Goal: Task Accomplishment & Management: Complete application form

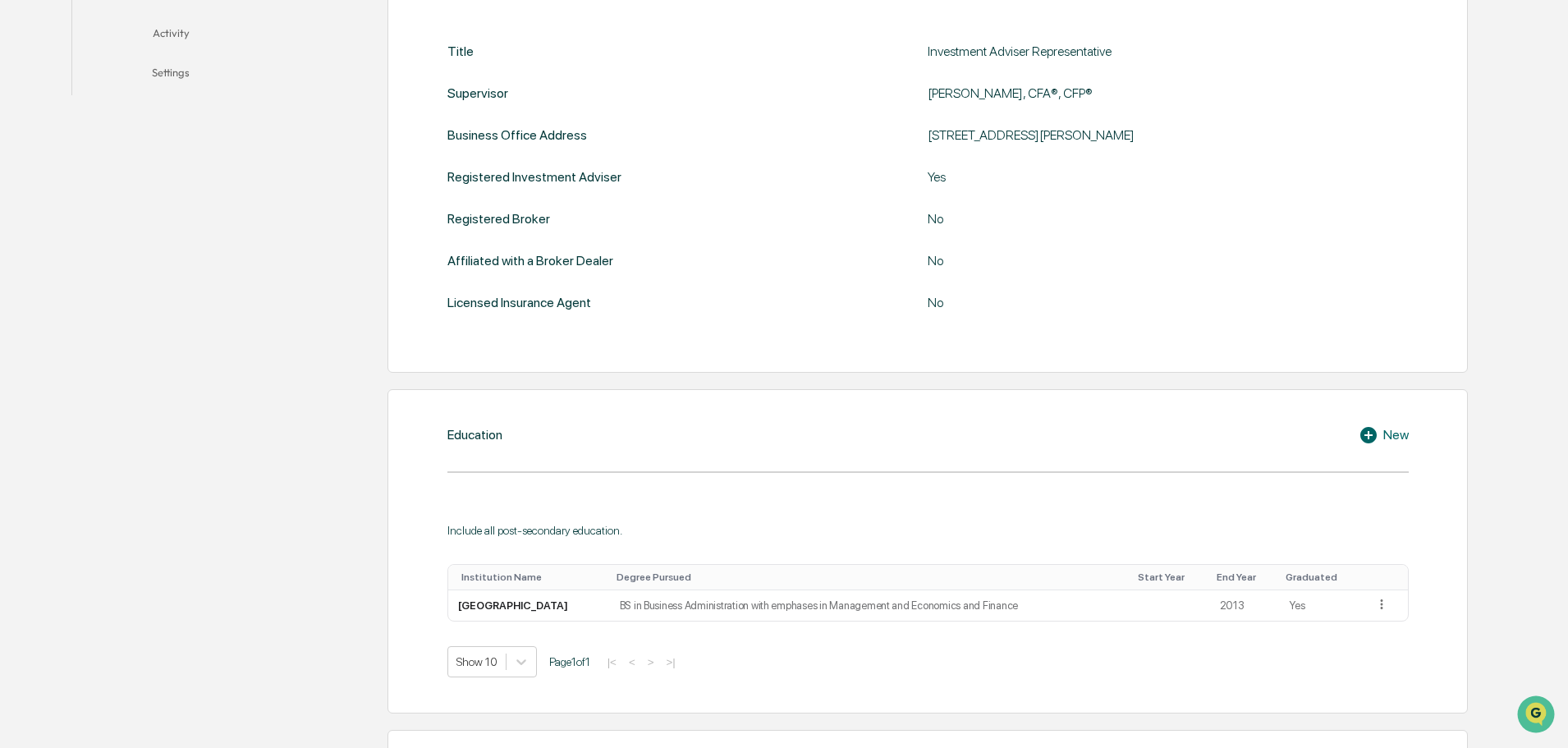
scroll to position [38, 0]
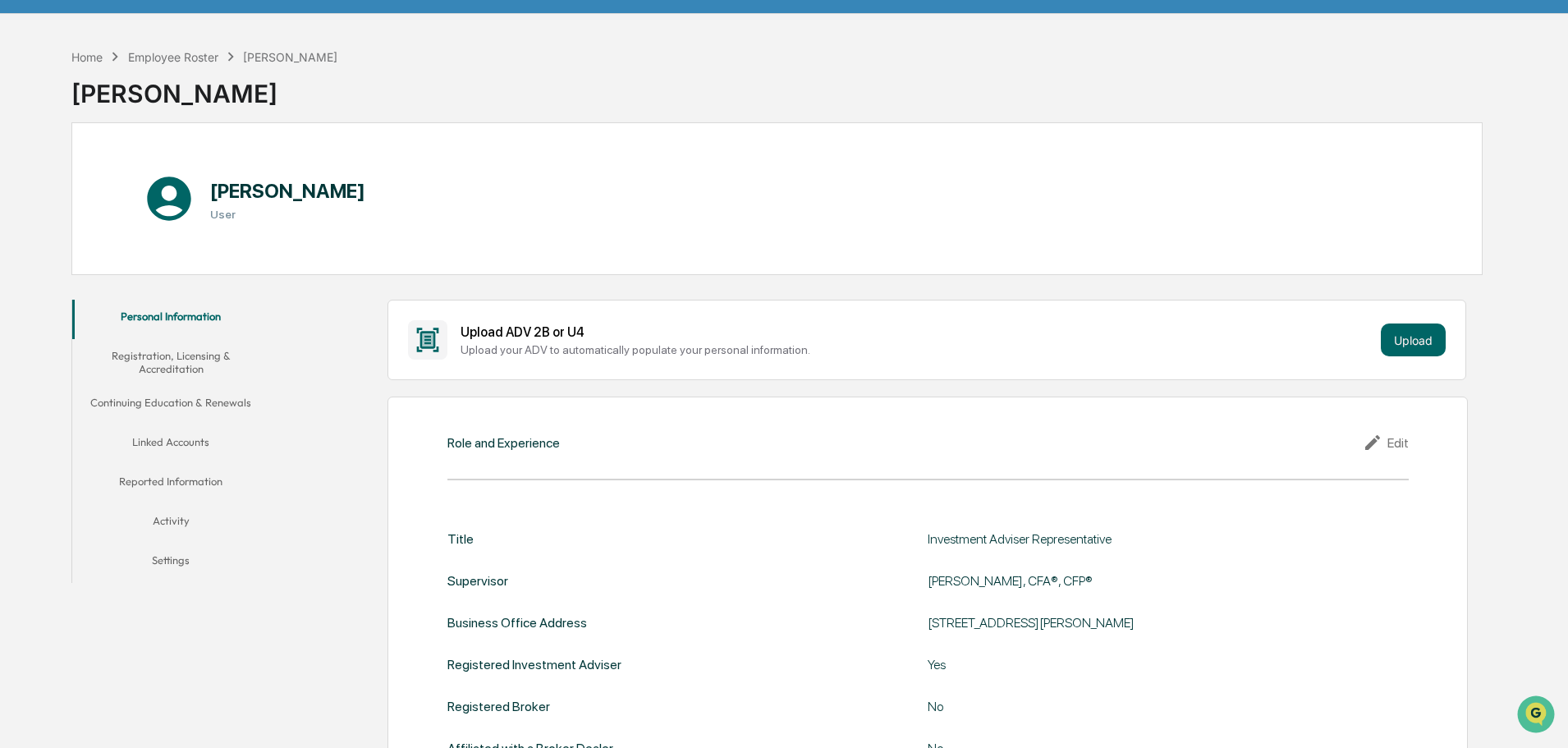
click at [161, 357] on button "Registration, Licensing & Accreditation" at bounding box center [170, 363] width 197 height 47
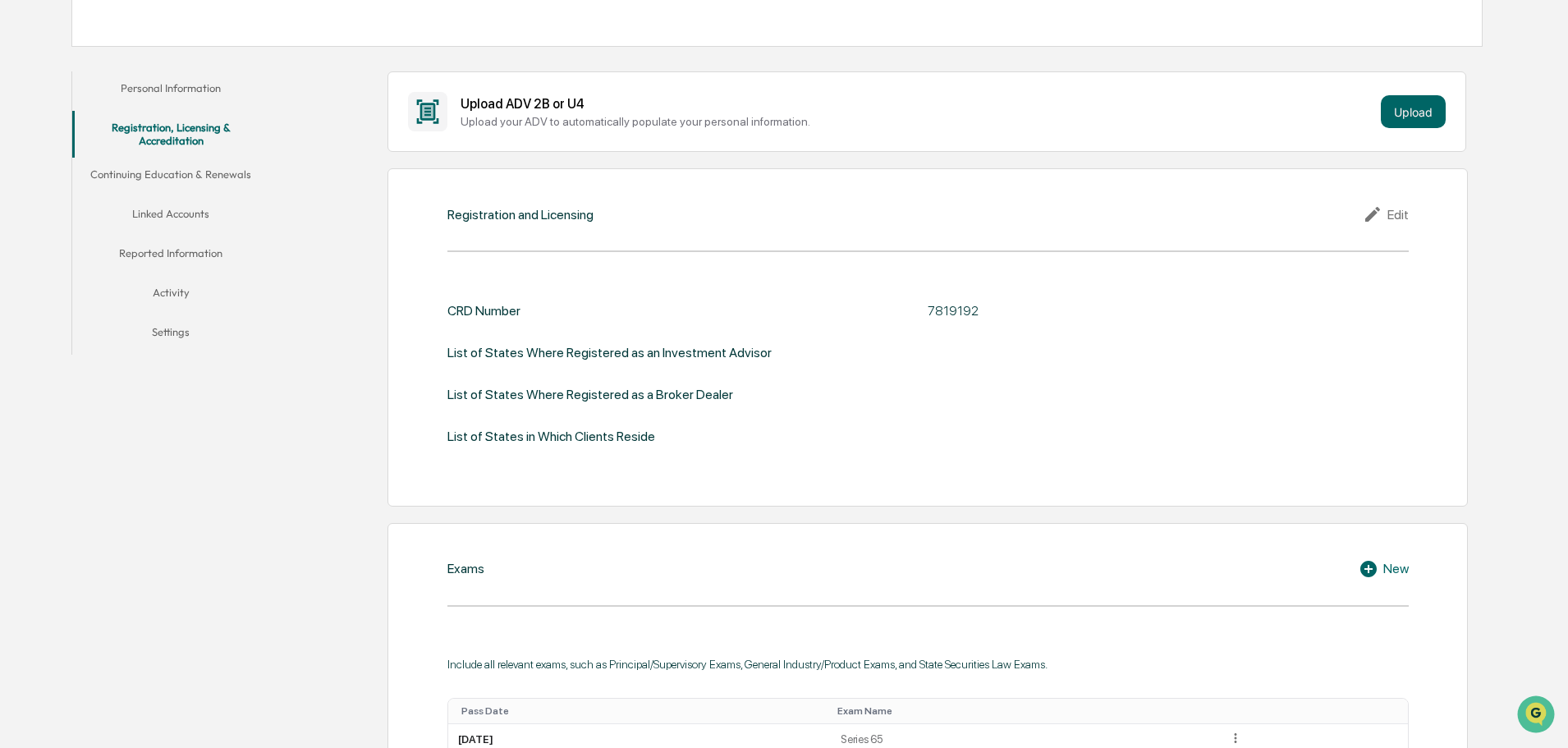
scroll to position [2, 0]
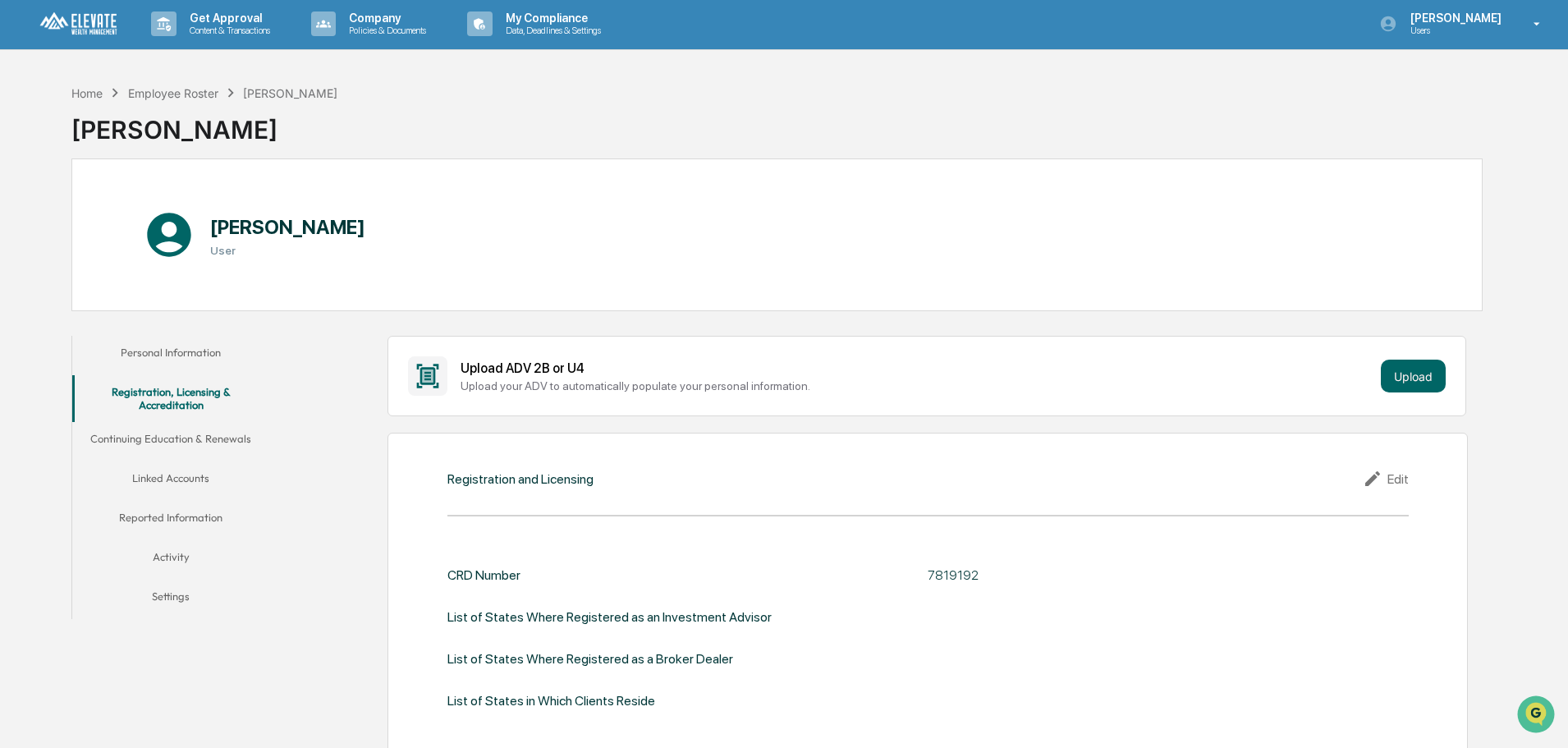
click at [183, 435] on button "Continuing Education & Renewals" at bounding box center [170, 441] width 197 height 39
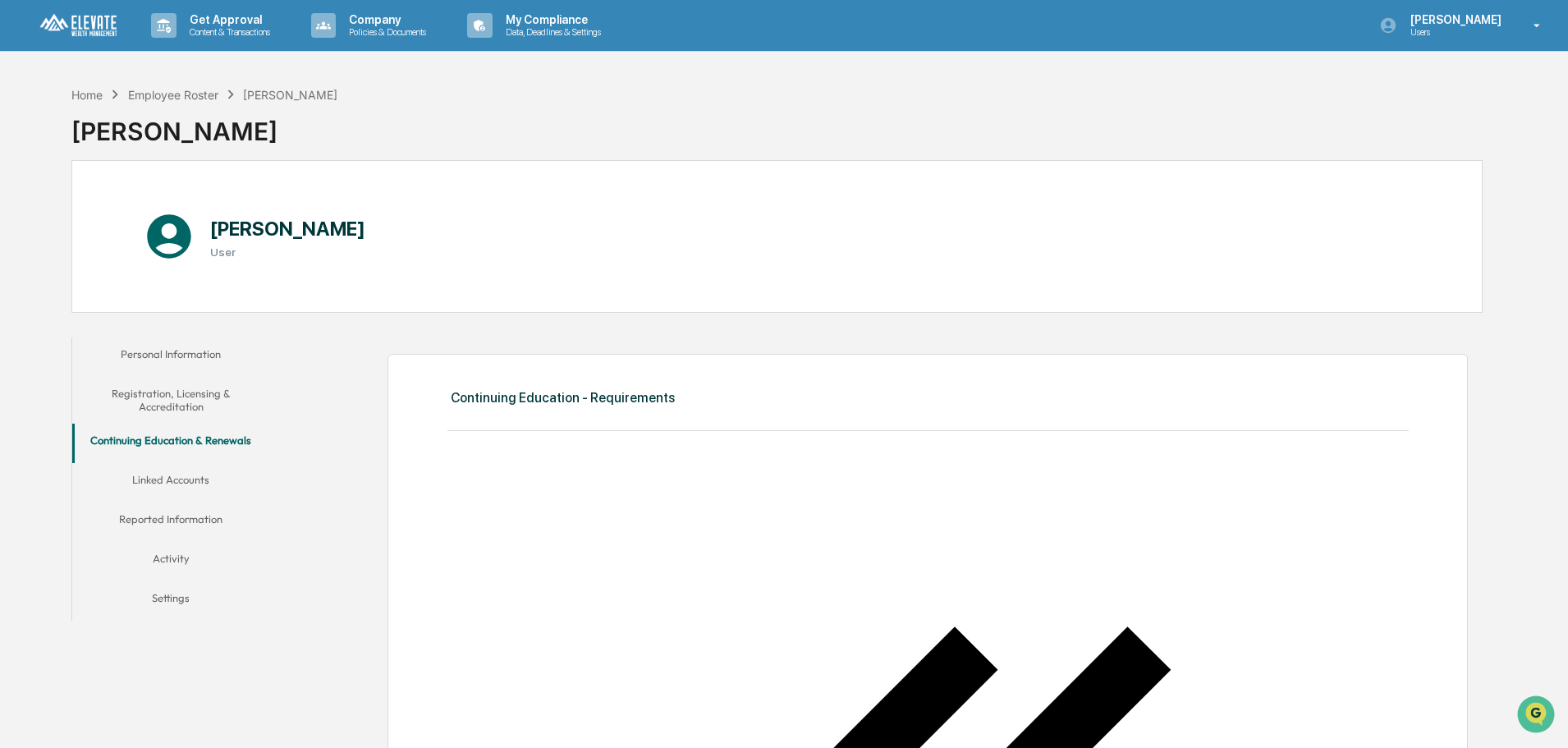
click at [160, 483] on button "Linked Accounts" at bounding box center [170, 482] width 197 height 39
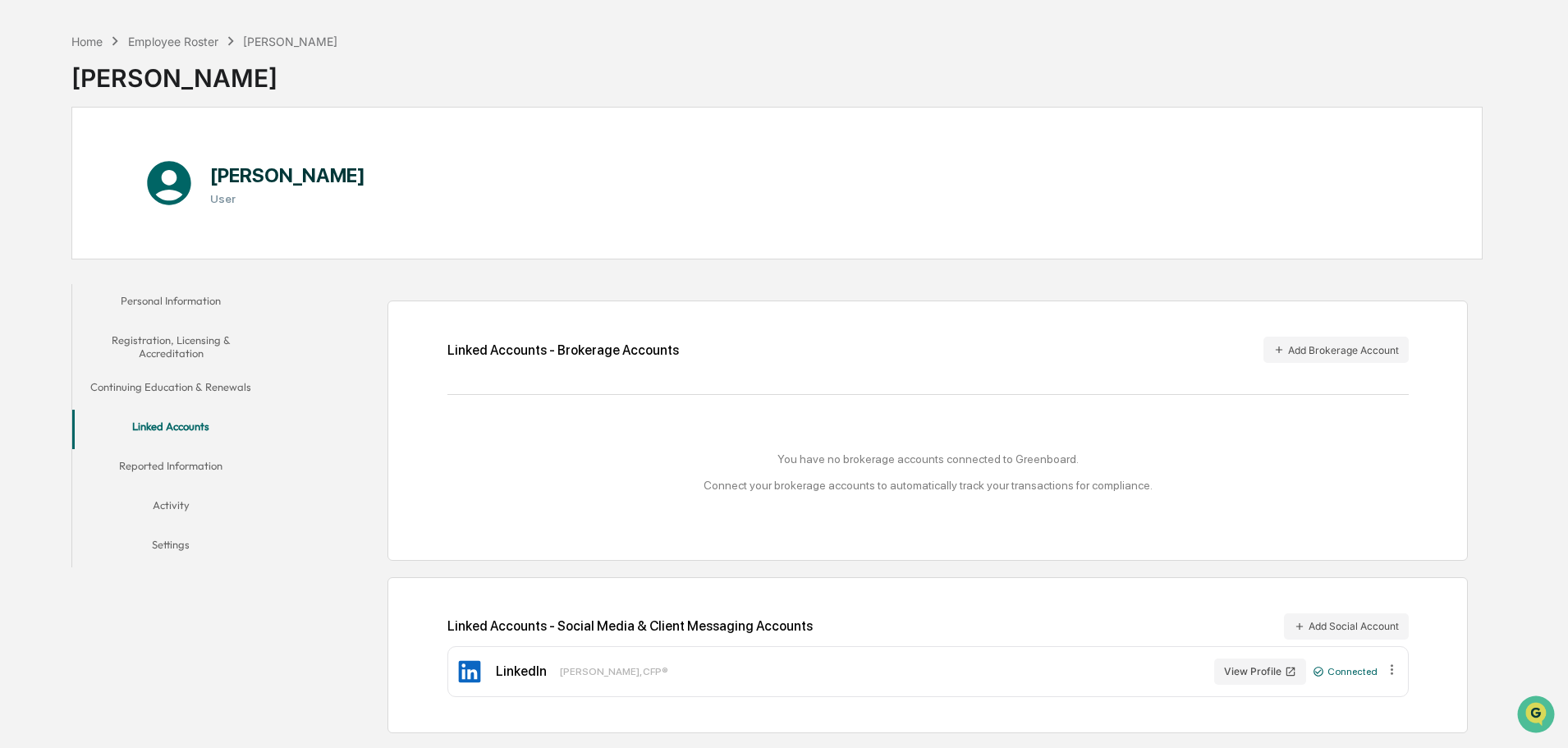
scroll to position [78, 0]
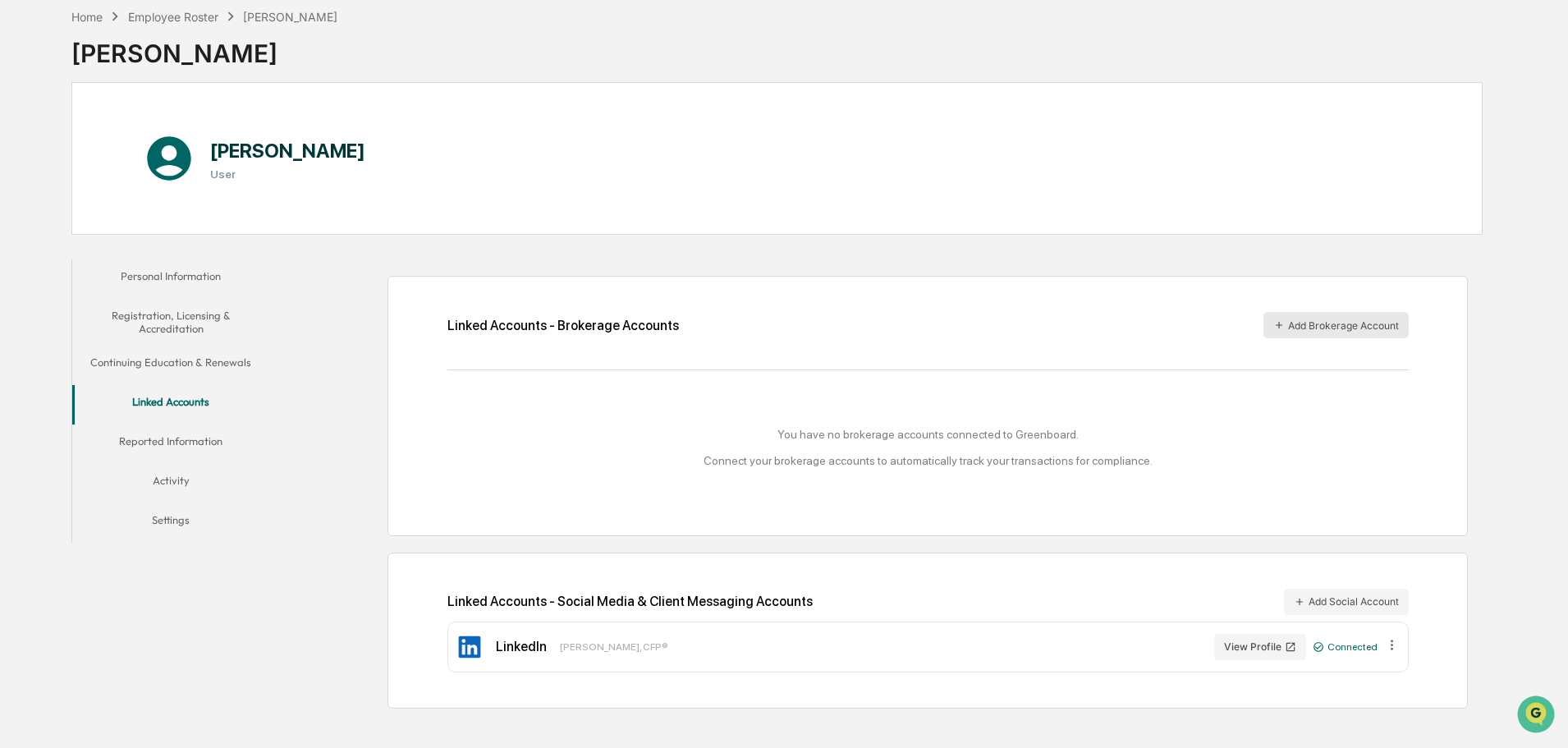
click at [1296, 323] on button "Add Brokerage Account" at bounding box center [1337, 324] width 145 height 26
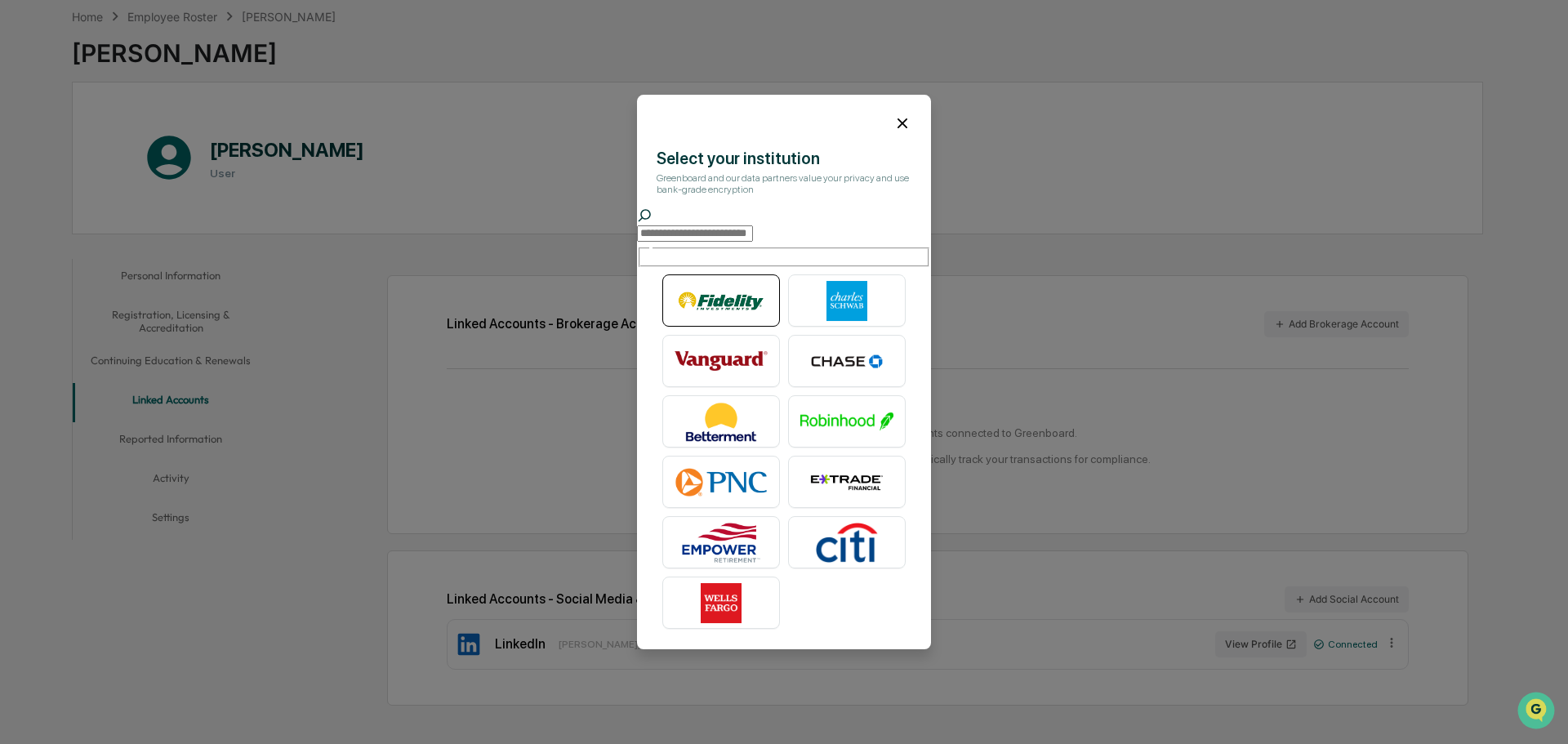
click at [719, 300] on img at bounding box center [721, 301] width 93 height 41
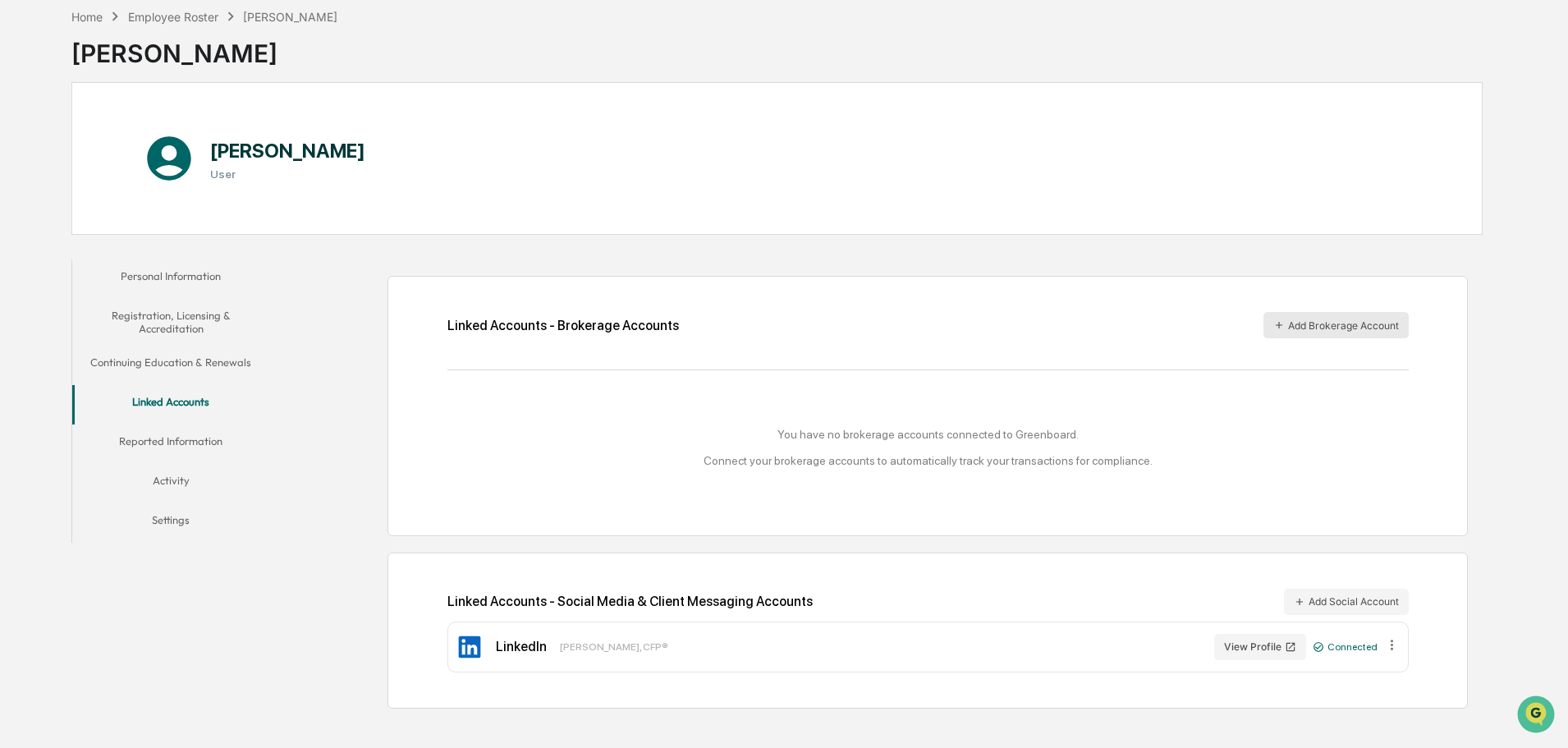
click at [1292, 326] on button "Add Brokerage Account" at bounding box center [1337, 324] width 145 height 26
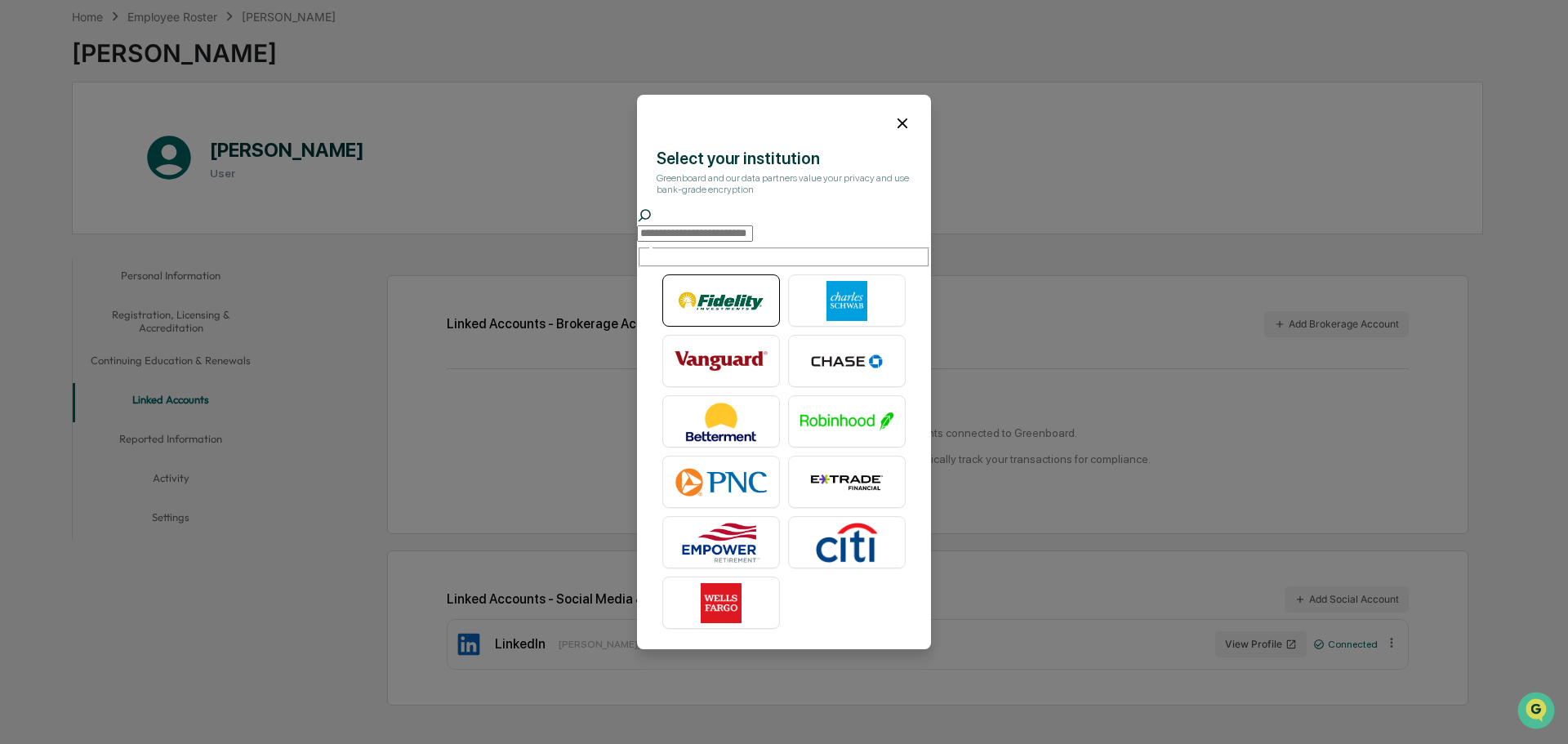
click at [750, 294] on img at bounding box center [721, 301] width 93 height 41
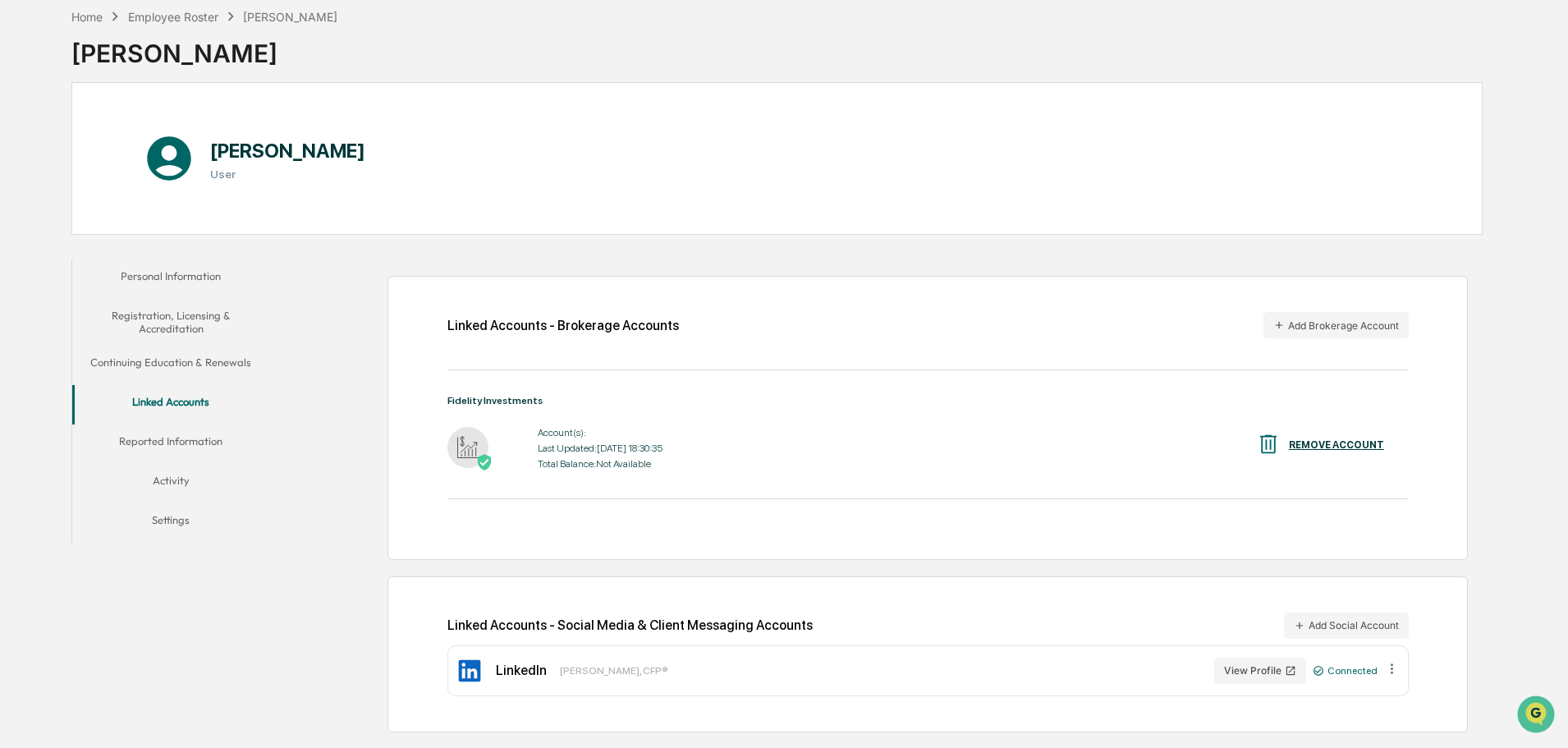
click at [167, 436] on button "Reported Information" at bounding box center [170, 444] width 197 height 39
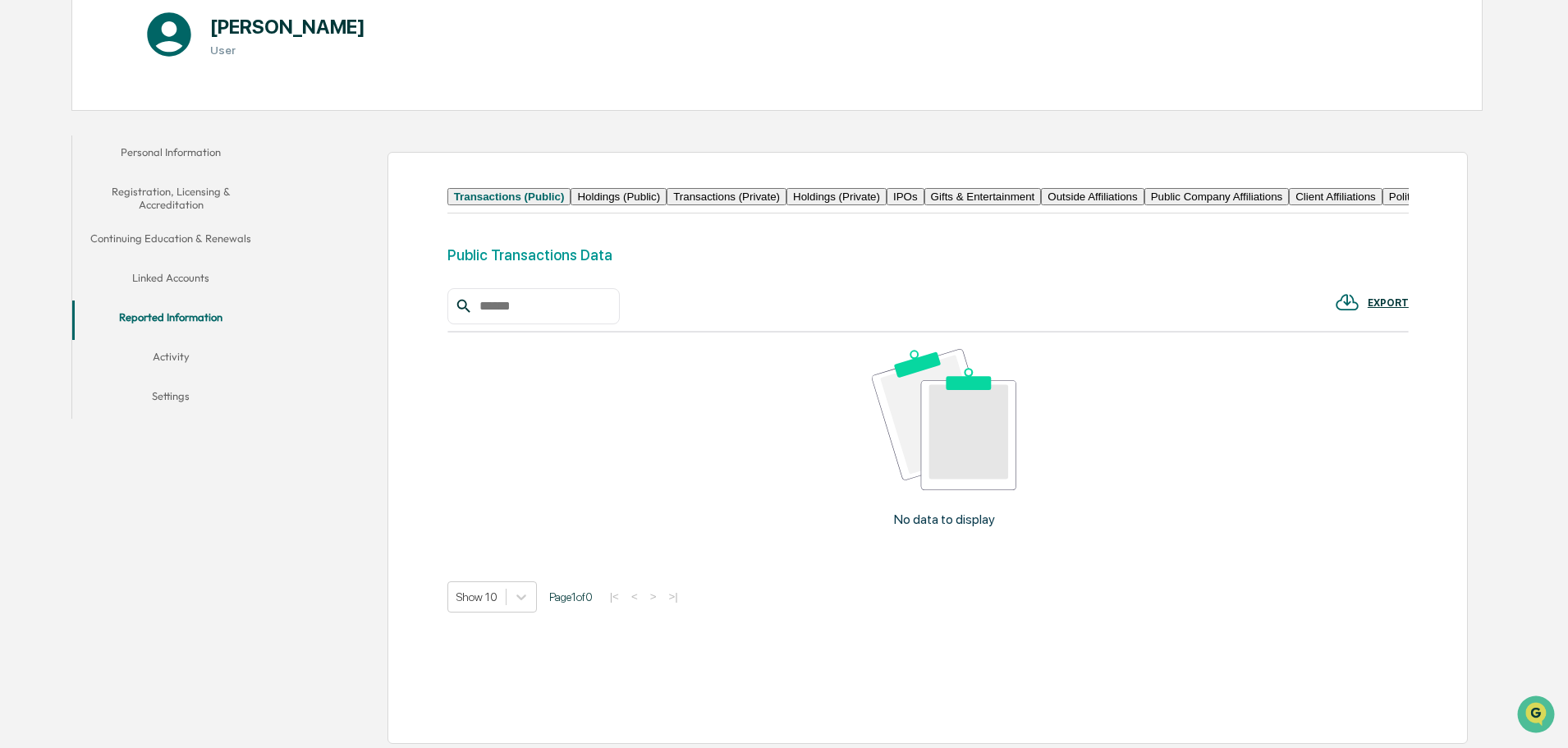
scroll to position [242, 0]
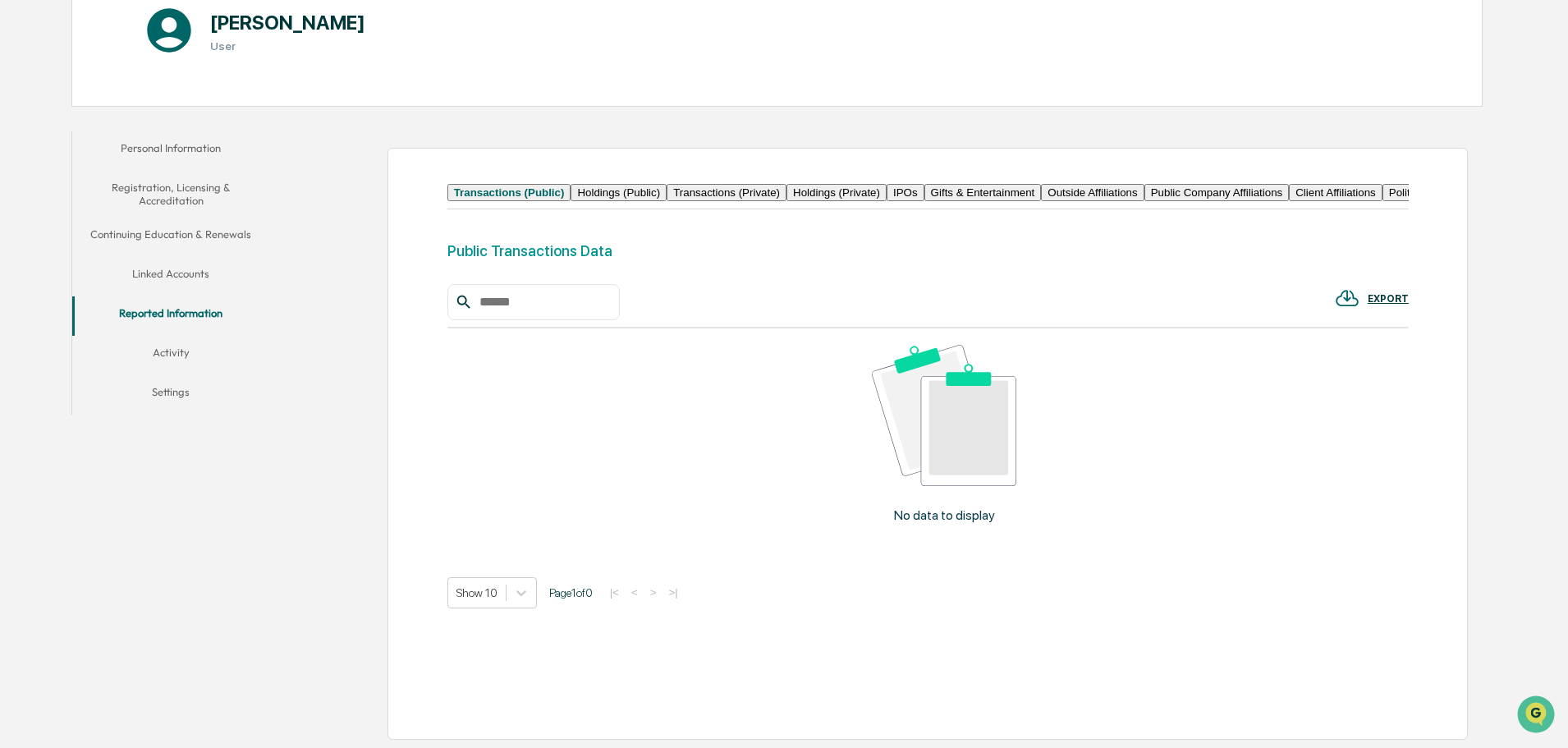
click at [1289, 201] on button "Client Affiliations" at bounding box center [1336, 192] width 94 height 18
click at [1383, 201] on button "Political Contributions" at bounding box center [1443, 192] width 119 height 18
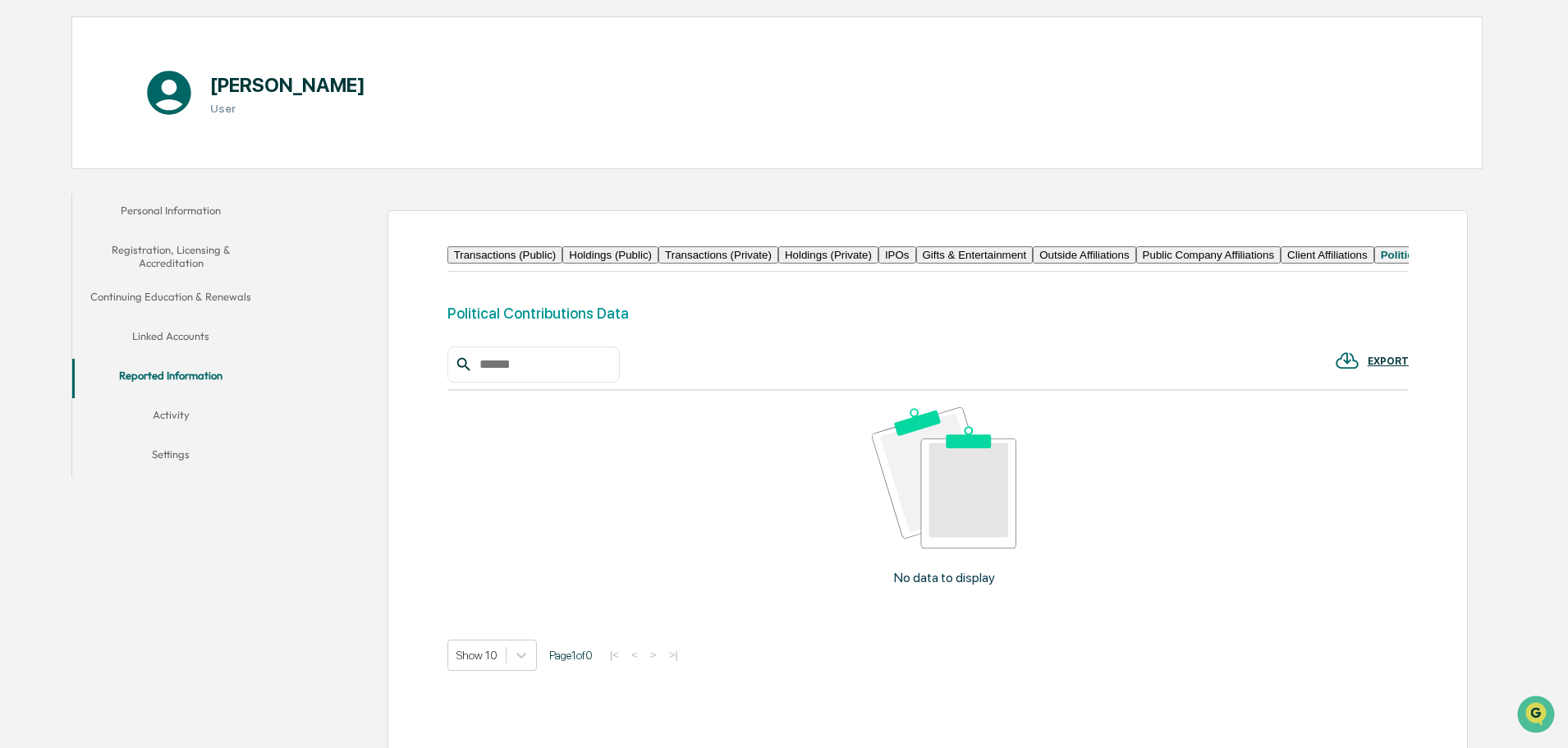
scroll to position [0, 0]
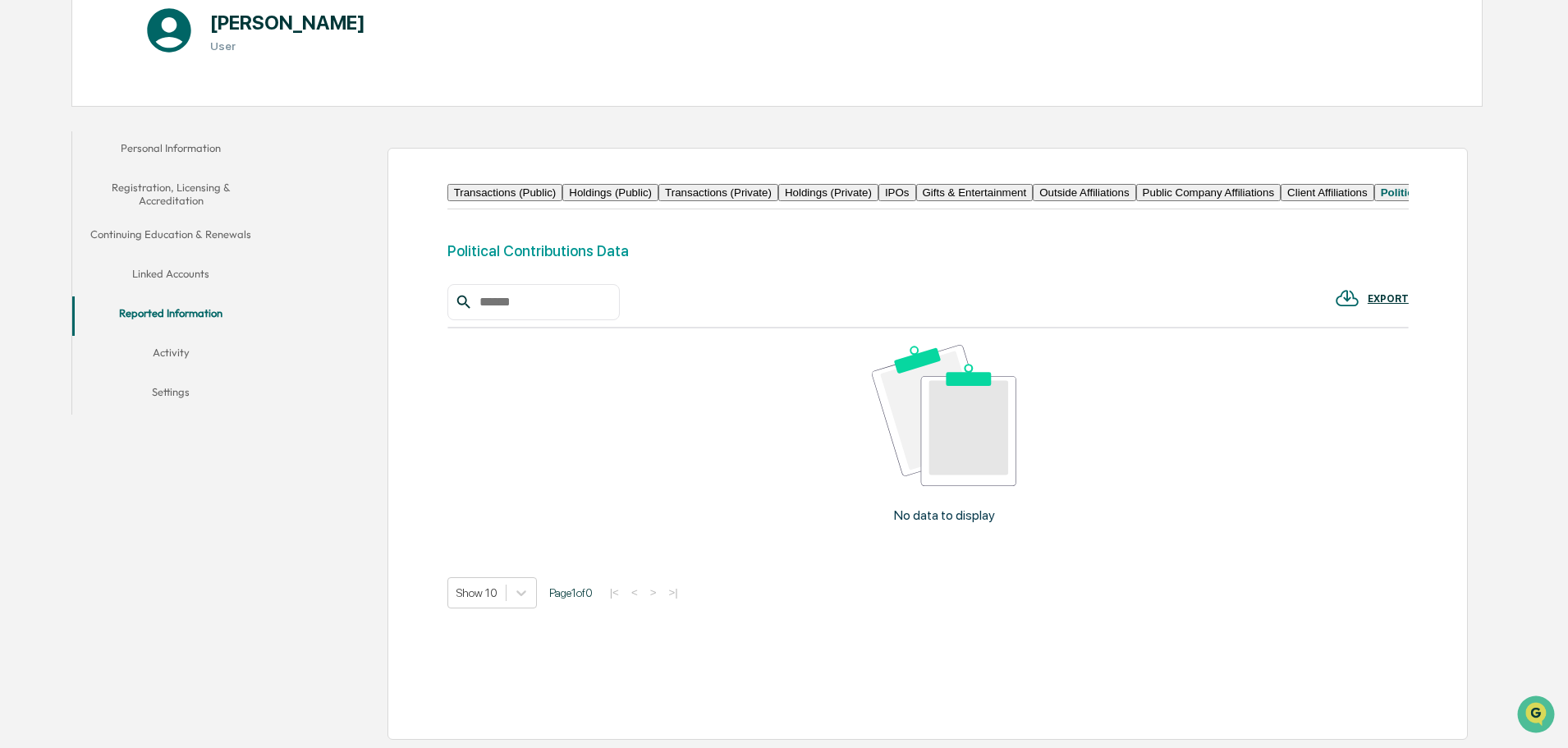
click at [172, 336] on button "Activity" at bounding box center [170, 355] width 197 height 39
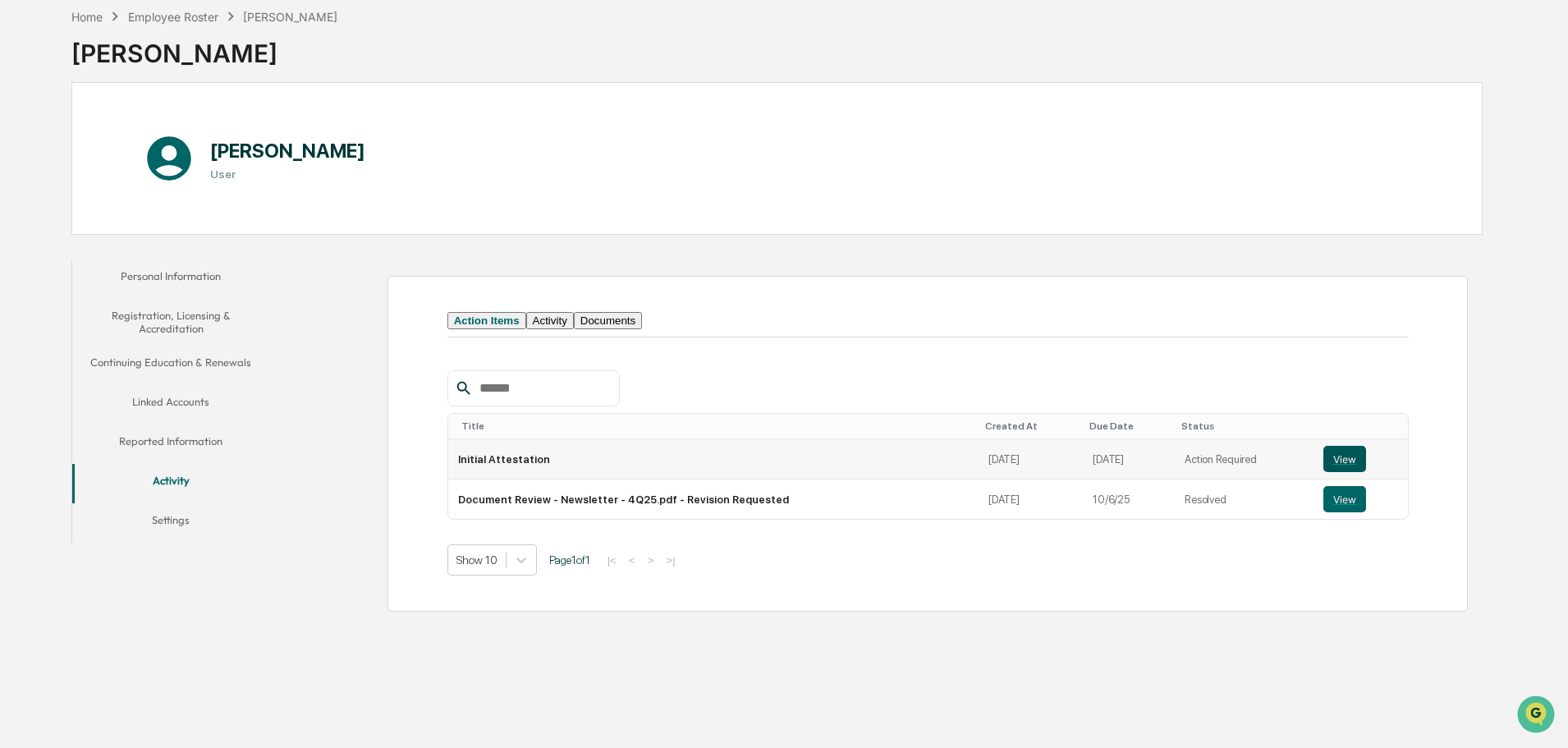
click at [1333, 472] on button "View" at bounding box center [1344, 459] width 43 height 26
click at [179, 527] on button "Settings" at bounding box center [170, 522] width 197 height 39
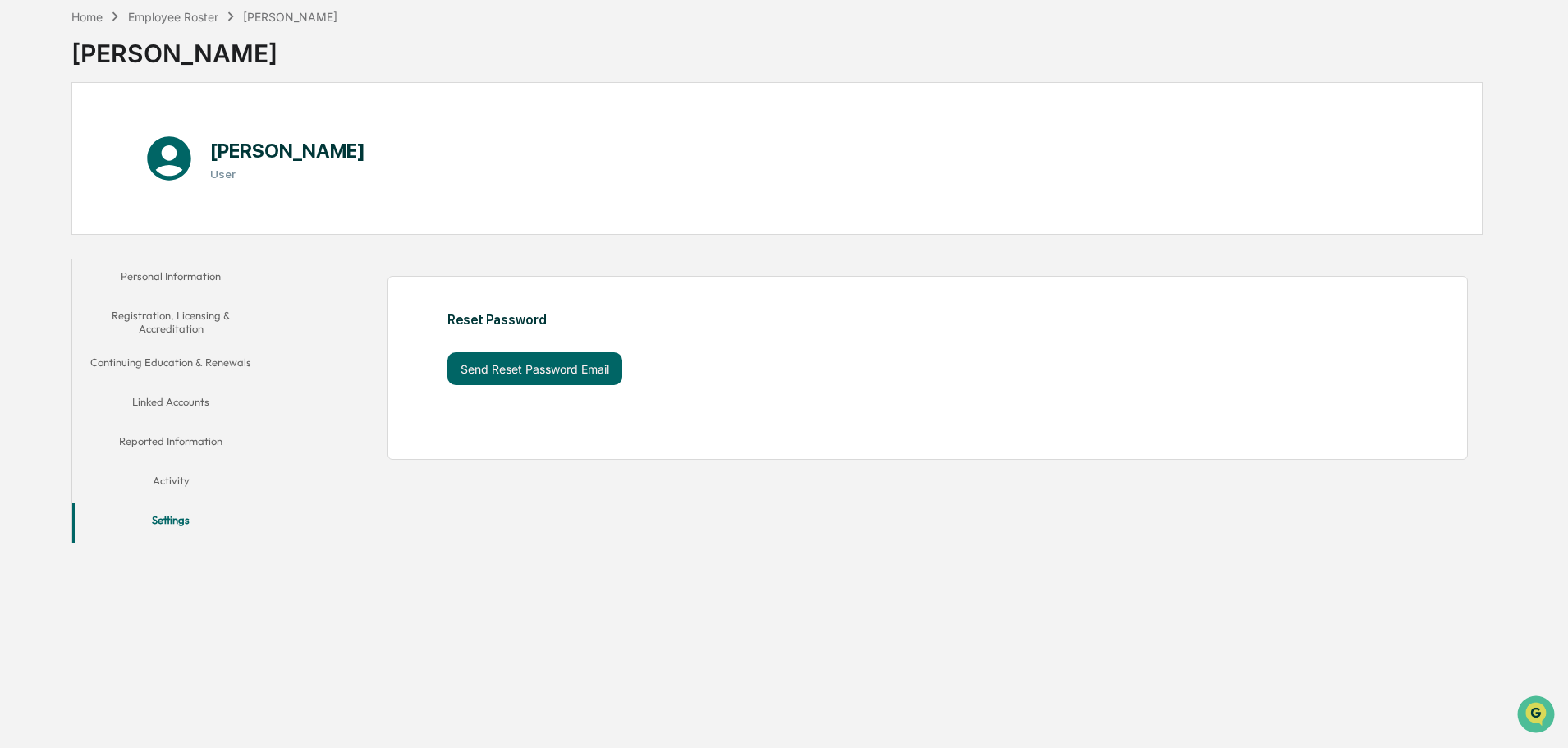
click at [170, 479] on button "Activity" at bounding box center [170, 483] width 197 height 39
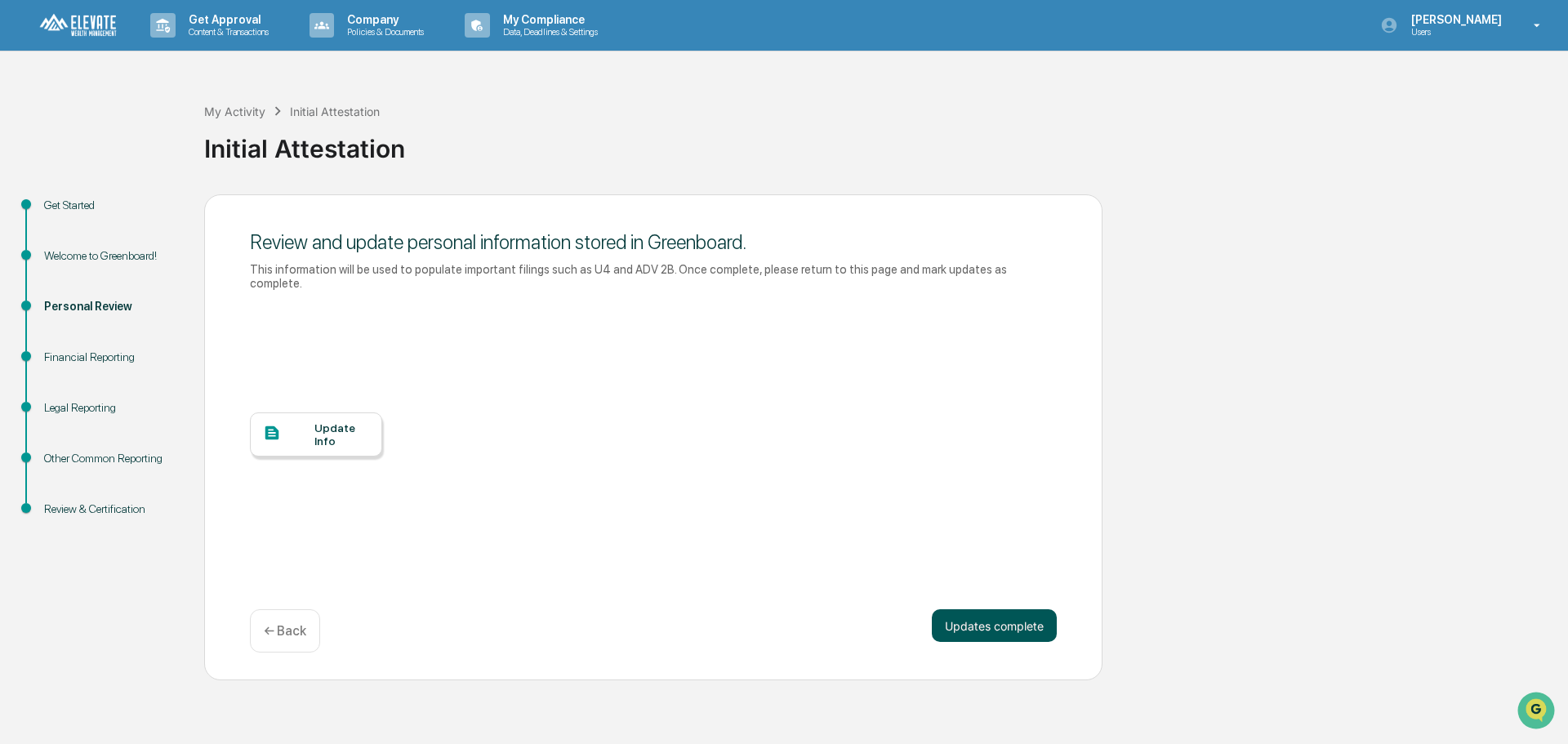
click at [1011, 609] on button "Updates complete" at bounding box center [994, 625] width 125 height 32
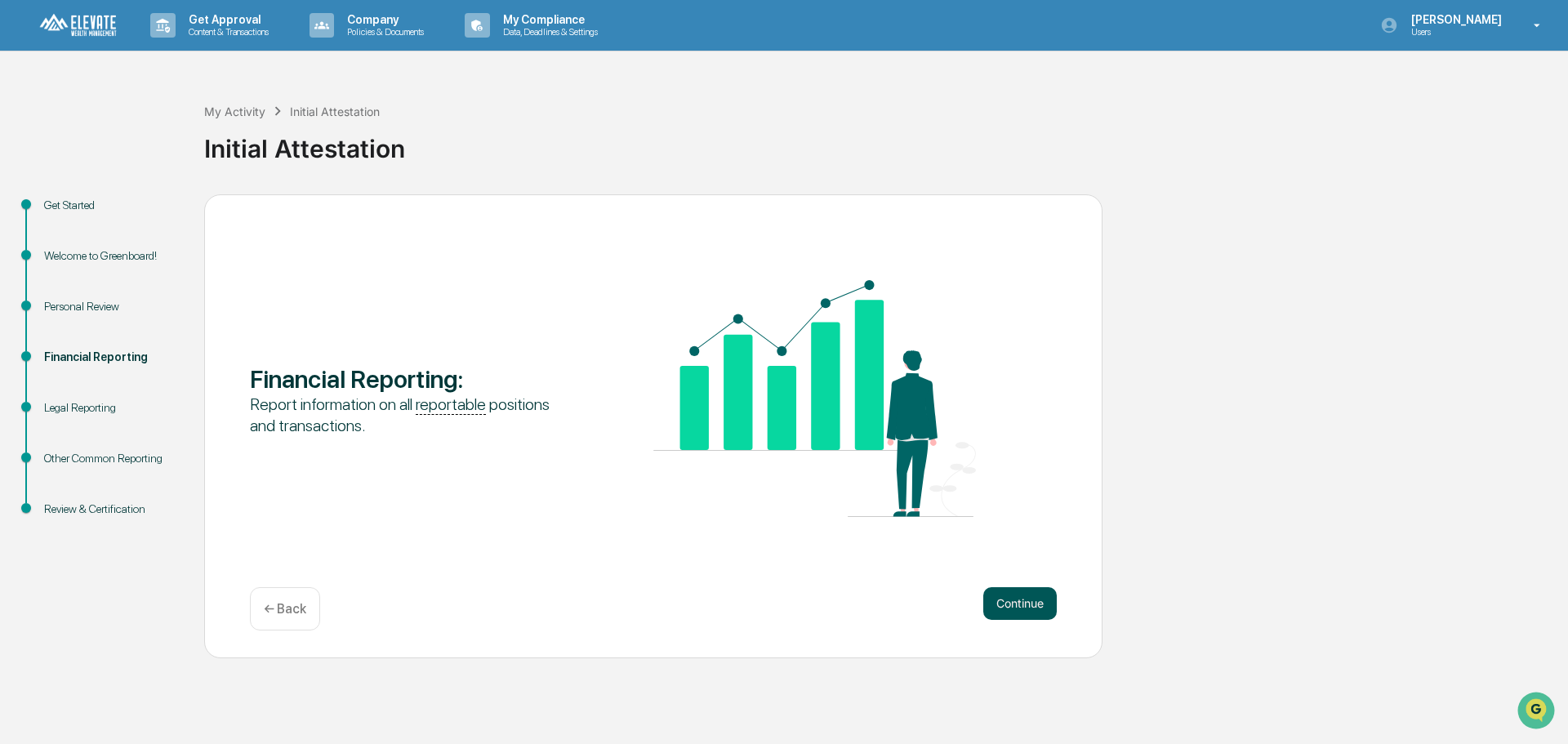
click at [1010, 598] on button "Continue" at bounding box center [1020, 604] width 73 height 32
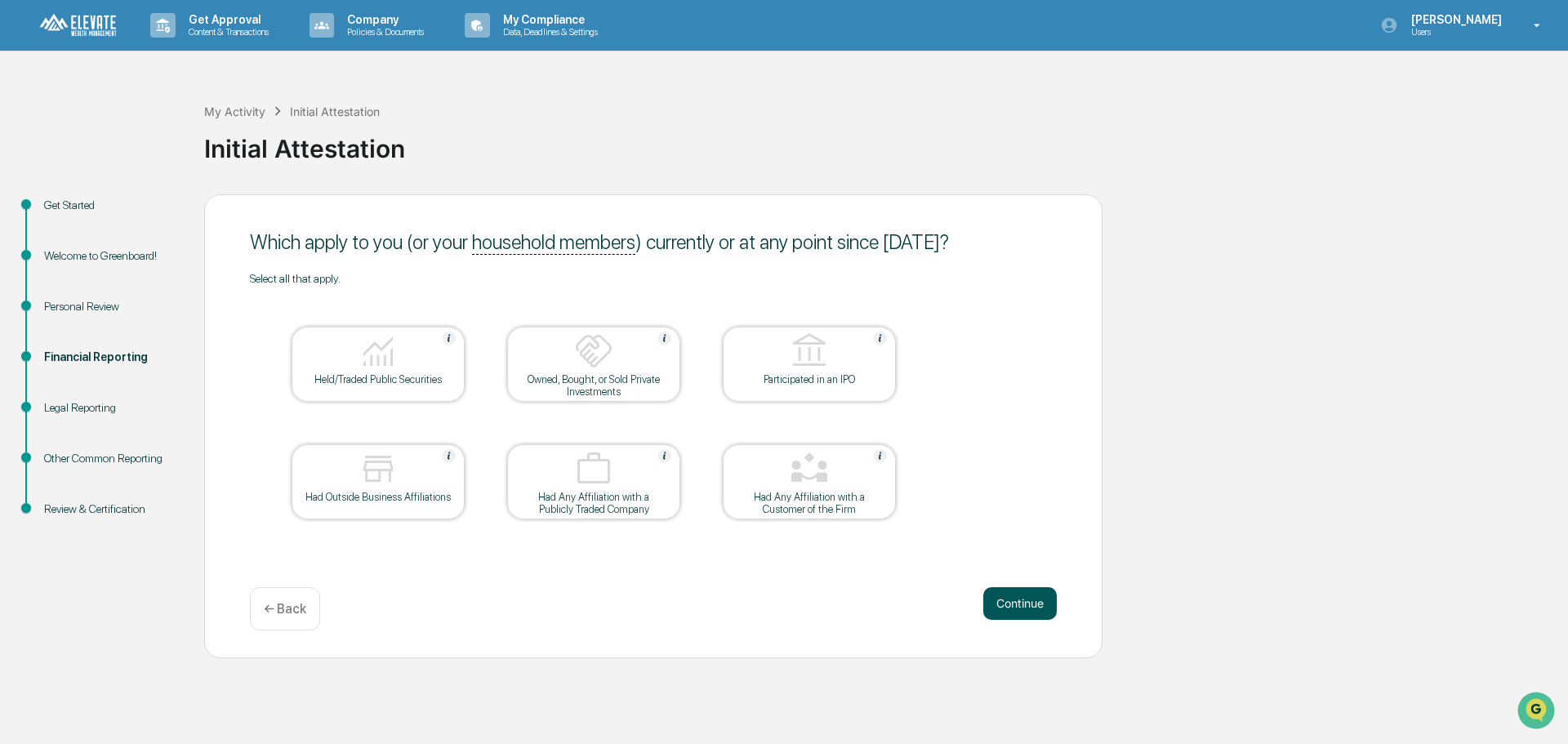
click at [1026, 598] on button "Continue" at bounding box center [1020, 604] width 73 height 32
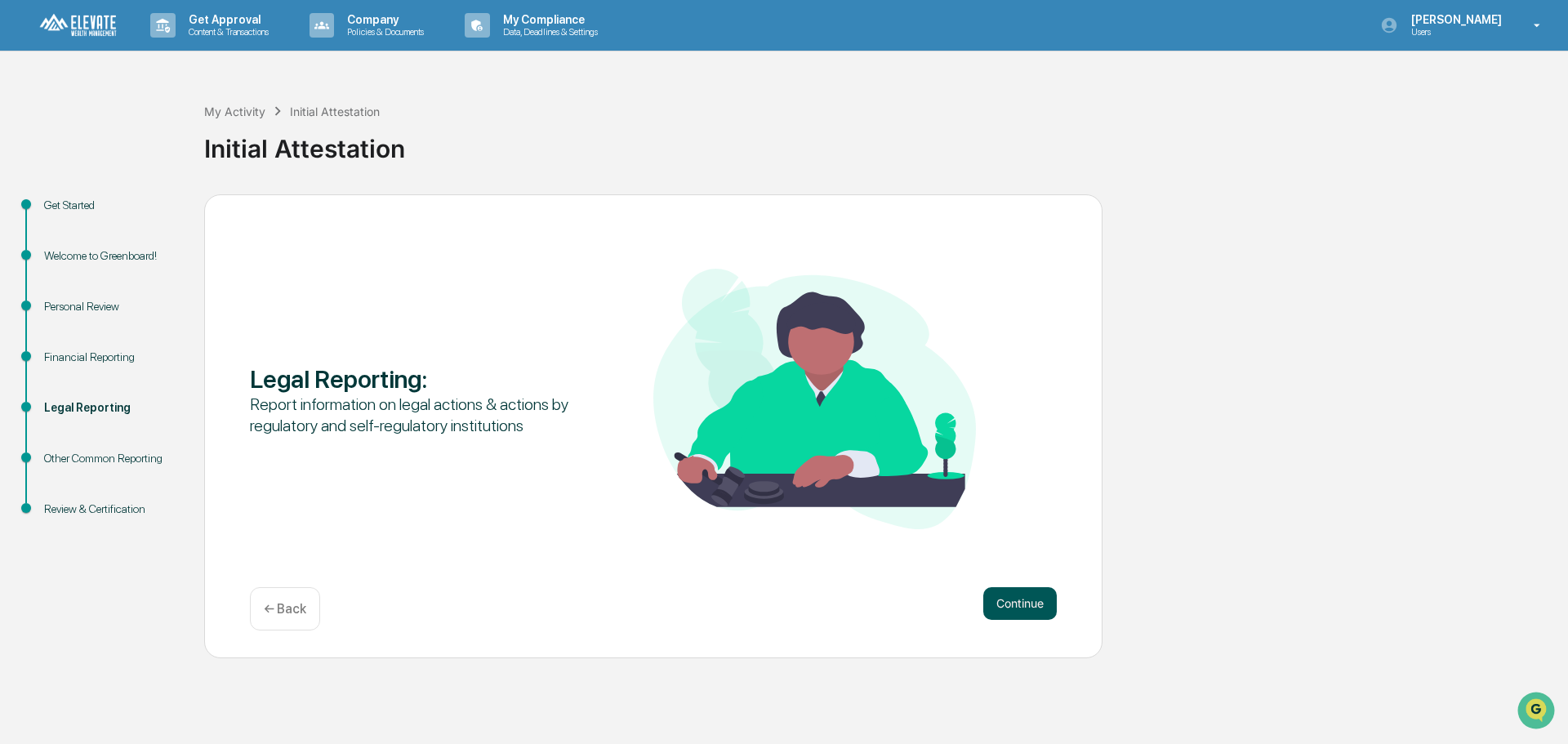
click at [1020, 597] on button "Continue" at bounding box center [1020, 604] width 73 height 32
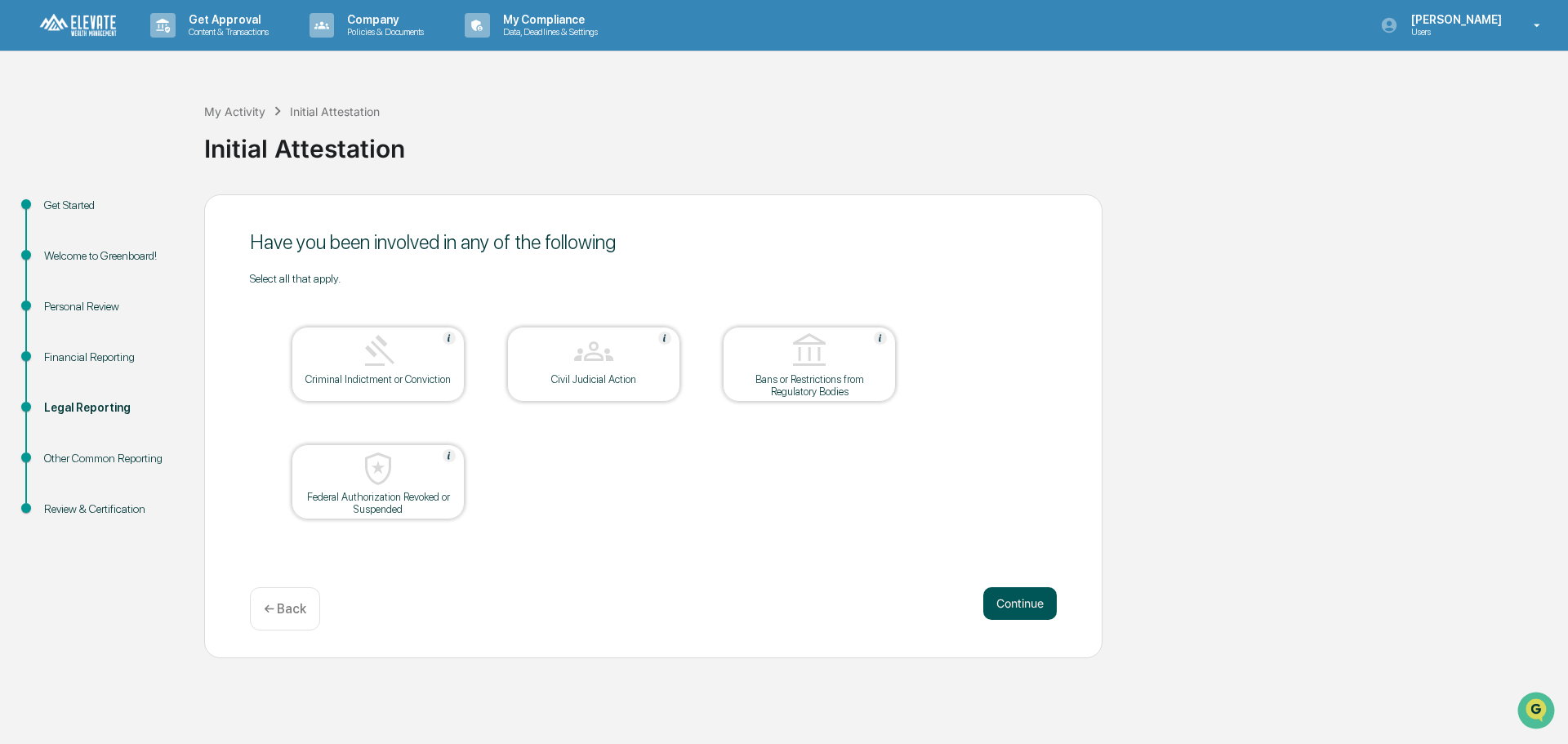
click at [1020, 599] on button "Continue" at bounding box center [1020, 604] width 73 height 32
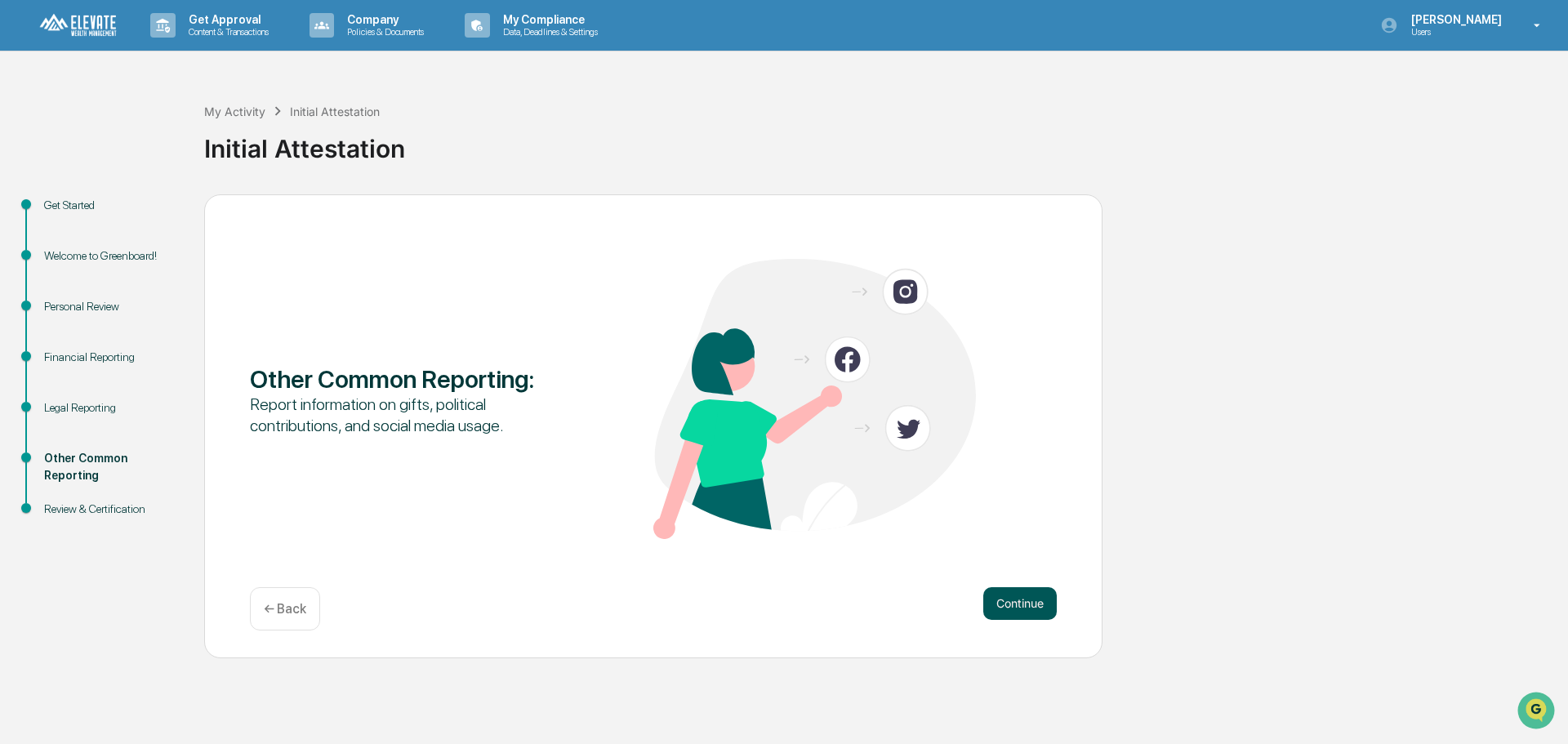
click at [1025, 599] on button "Continue" at bounding box center [1020, 604] width 73 height 32
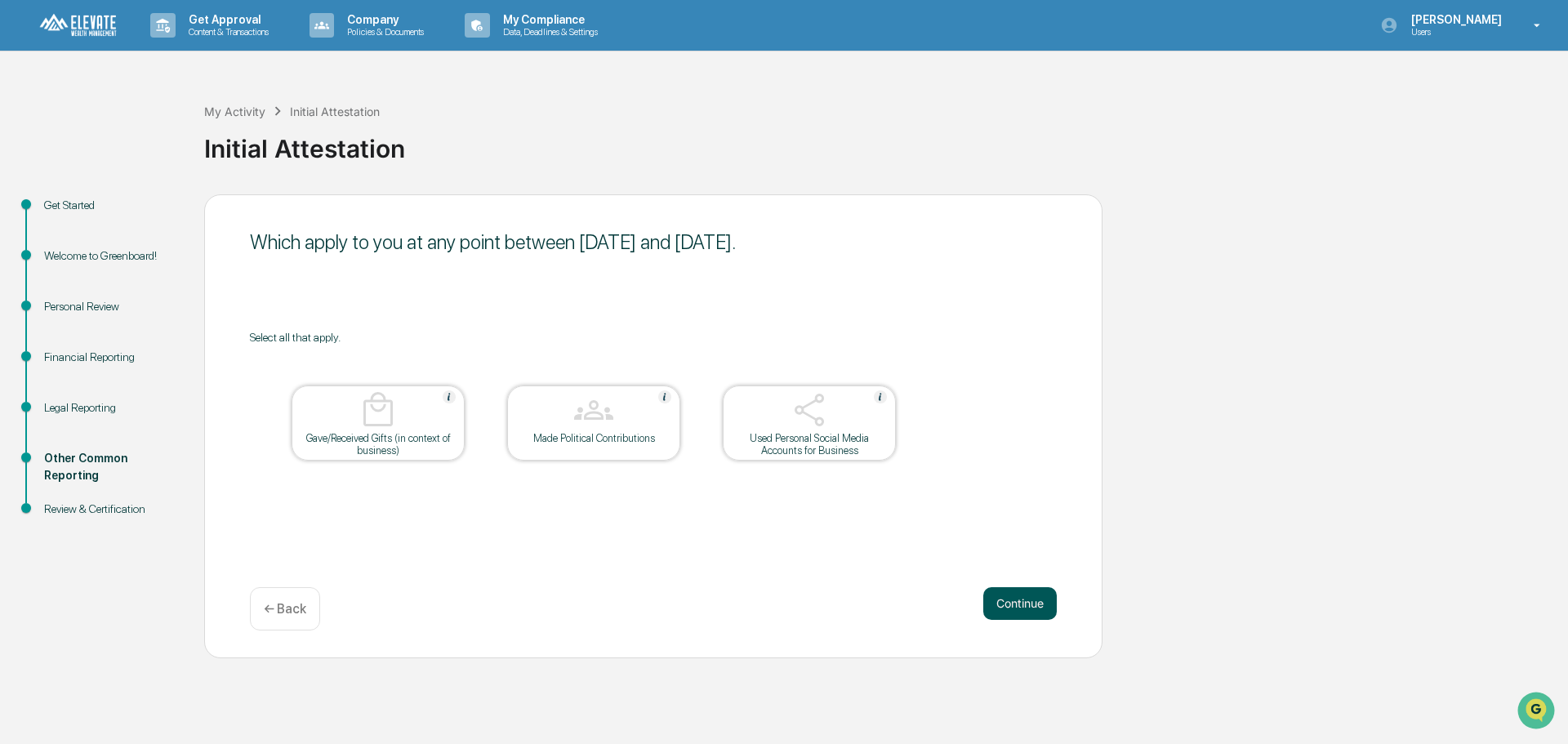
click at [1023, 599] on button "Continue" at bounding box center [1020, 604] width 73 height 32
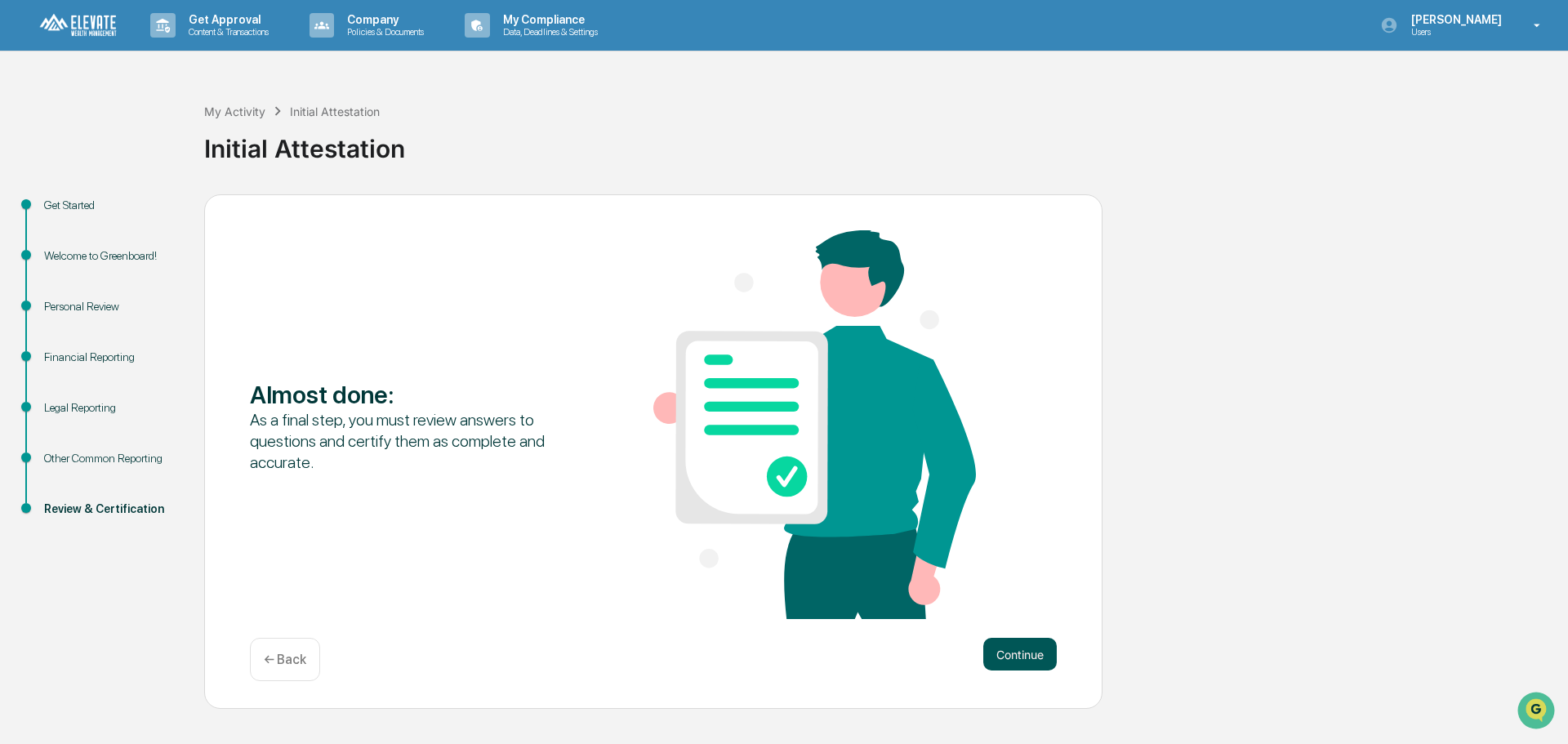
click at [1015, 651] on button "Continue" at bounding box center [1020, 654] width 73 height 32
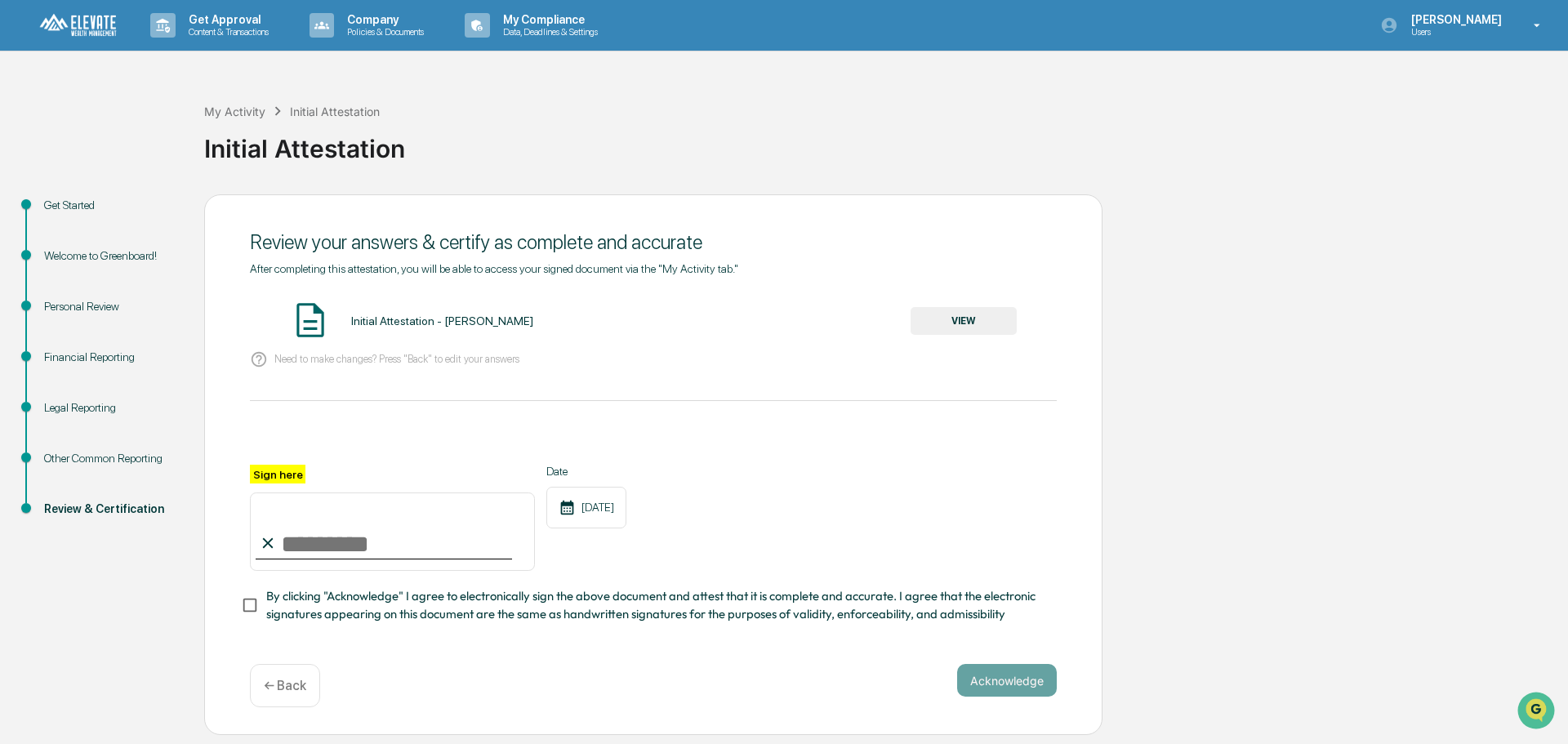
click at [288, 543] on input "Sign here" at bounding box center [392, 532] width 285 height 78
type input "**********"
click at [1020, 697] on button "Acknowledge" at bounding box center [1007, 680] width 100 height 32
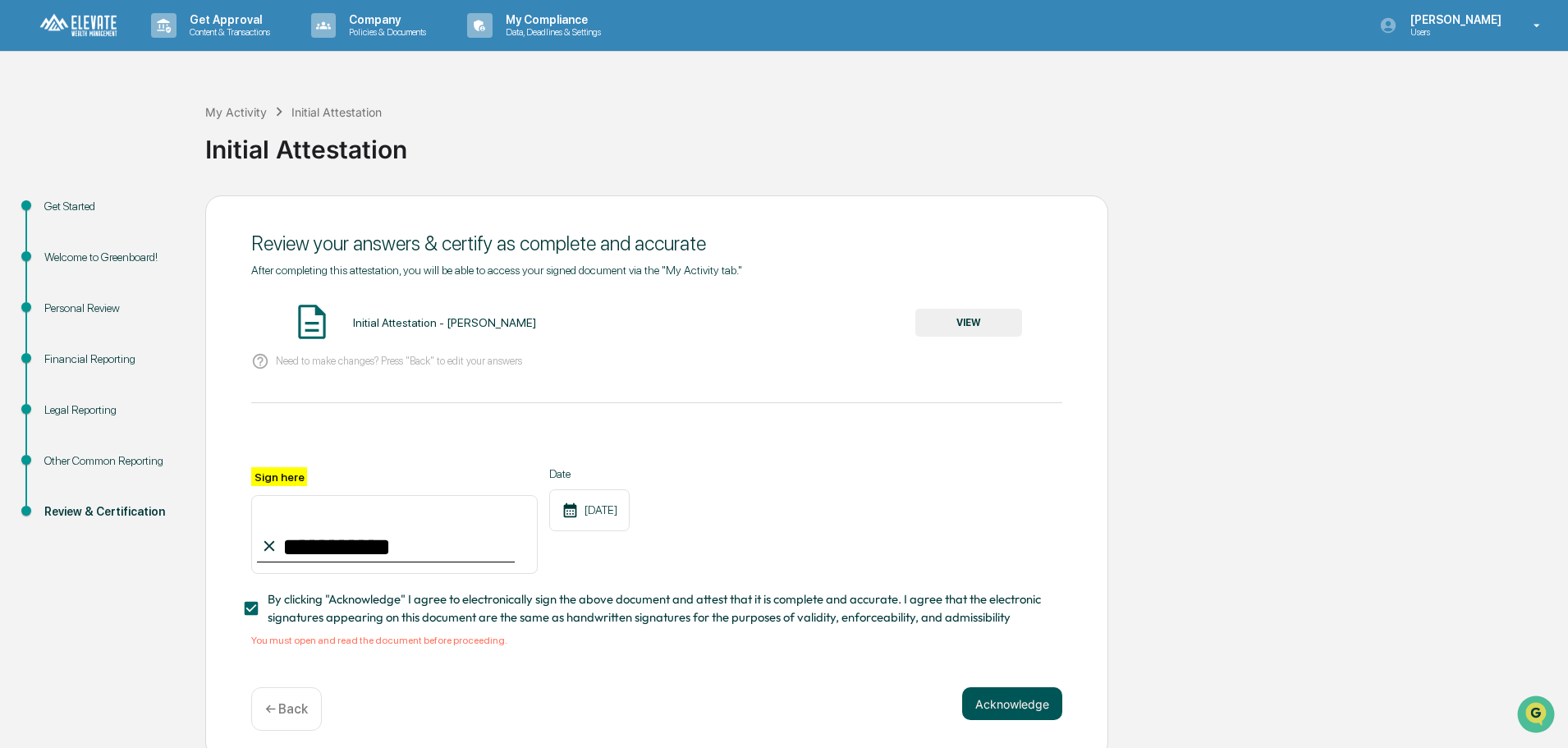
click at [997, 700] on button "Acknowledge" at bounding box center [1012, 704] width 100 height 33
click at [962, 318] on button "VIEW" at bounding box center [969, 323] width 107 height 28
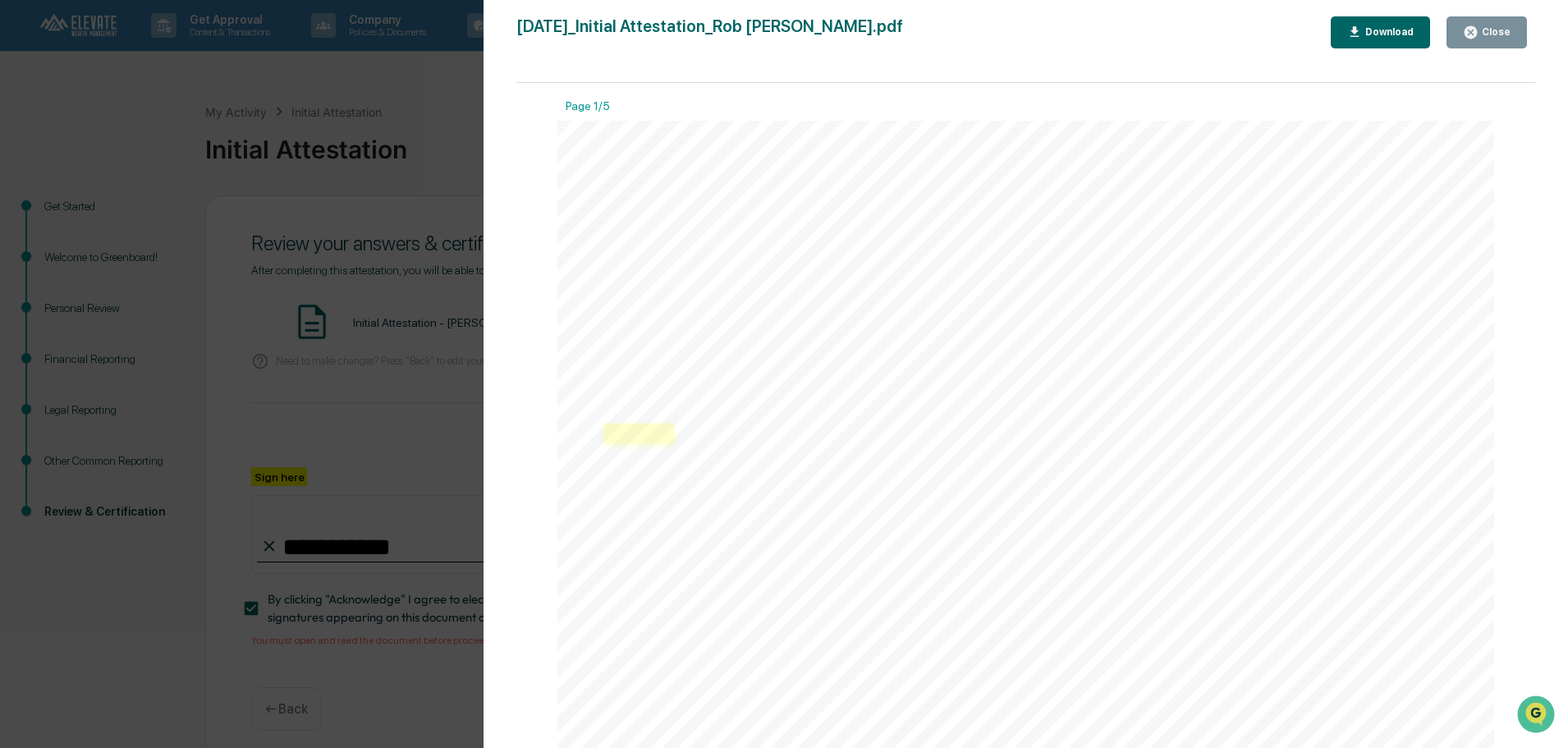
click at [647, 435] on link at bounding box center [638, 434] width 69 height 20
click at [1497, 27] on div "Close" at bounding box center [1494, 32] width 32 height 12
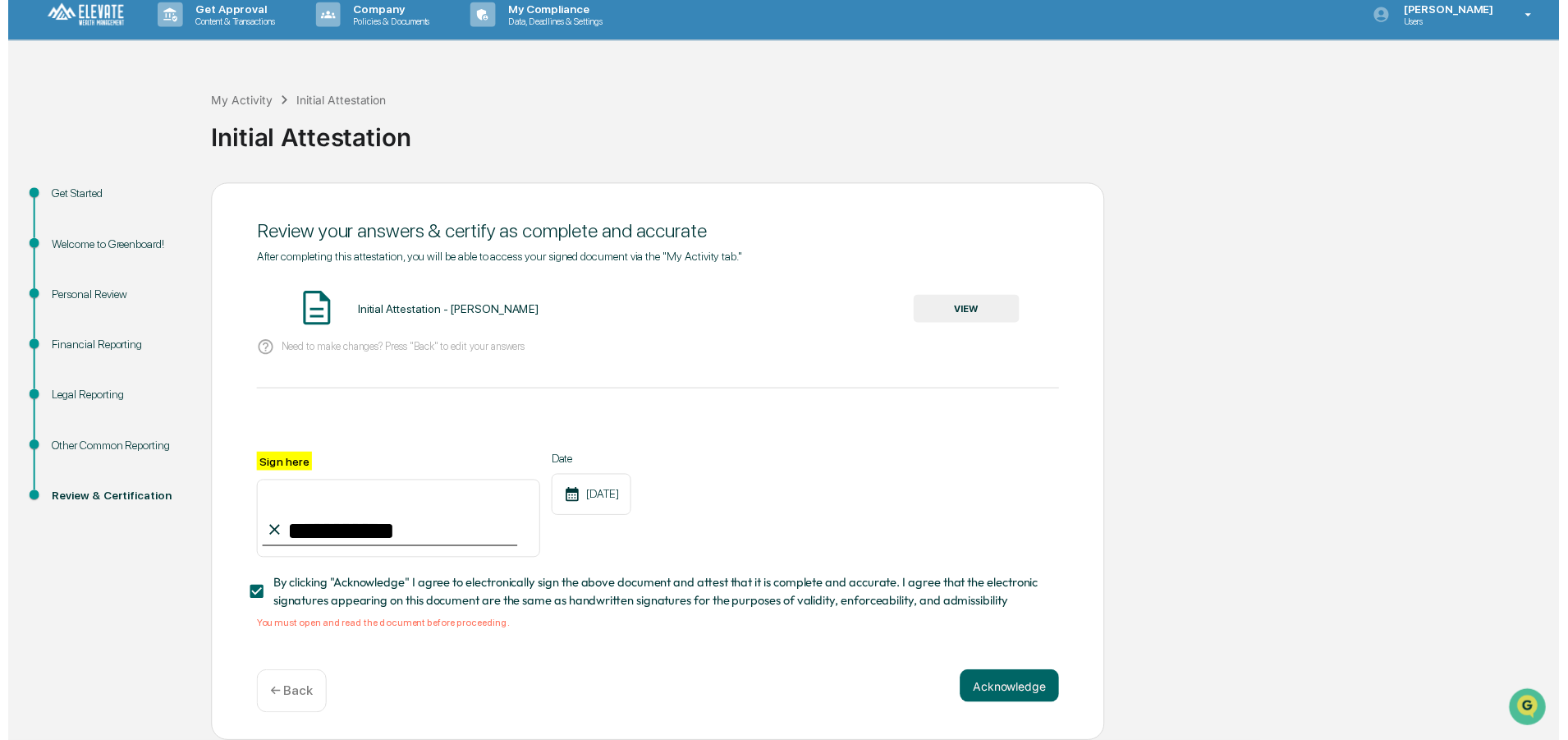
scroll to position [16, 0]
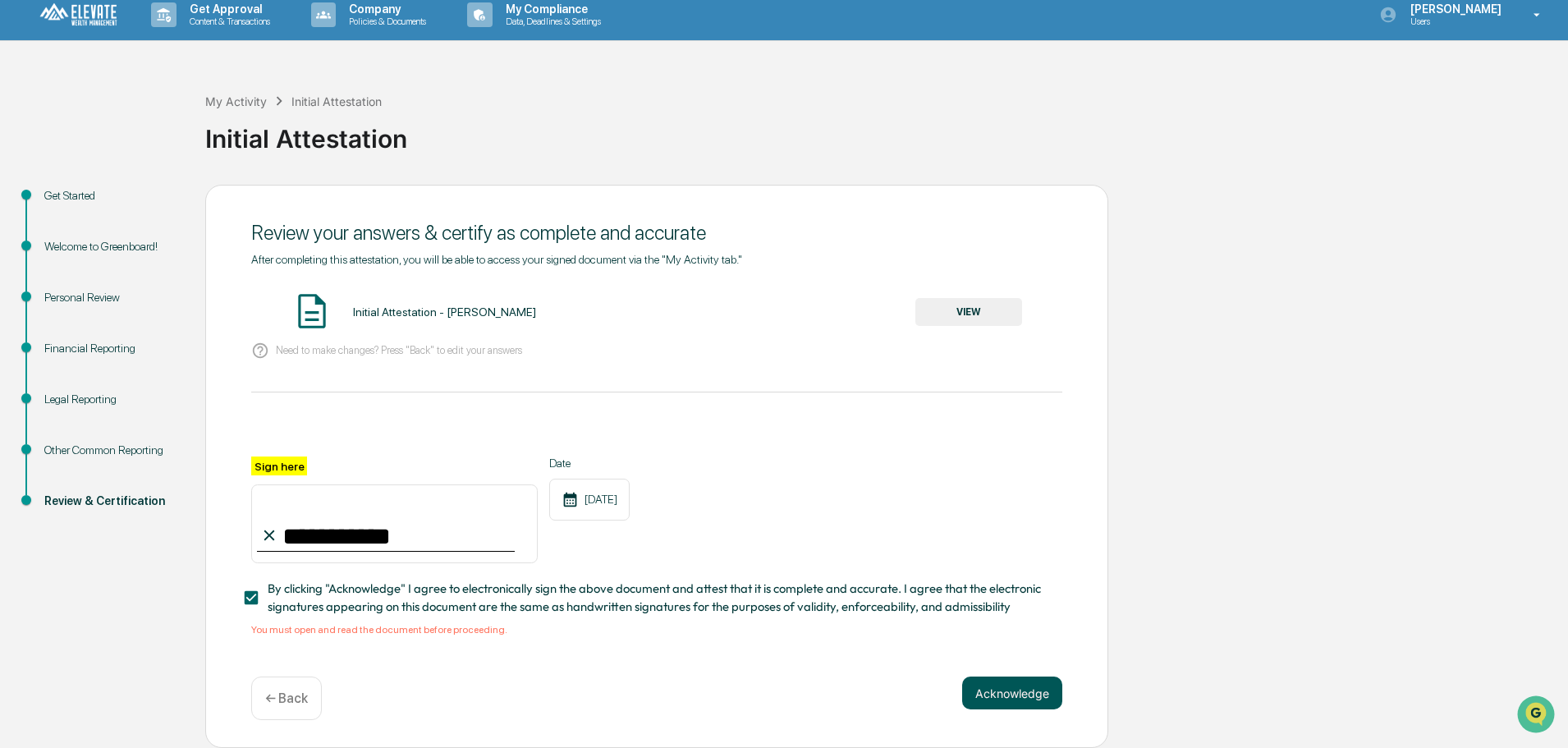
click at [1015, 691] on button "Acknowledge" at bounding box center [1012, 693] width 100 height 33
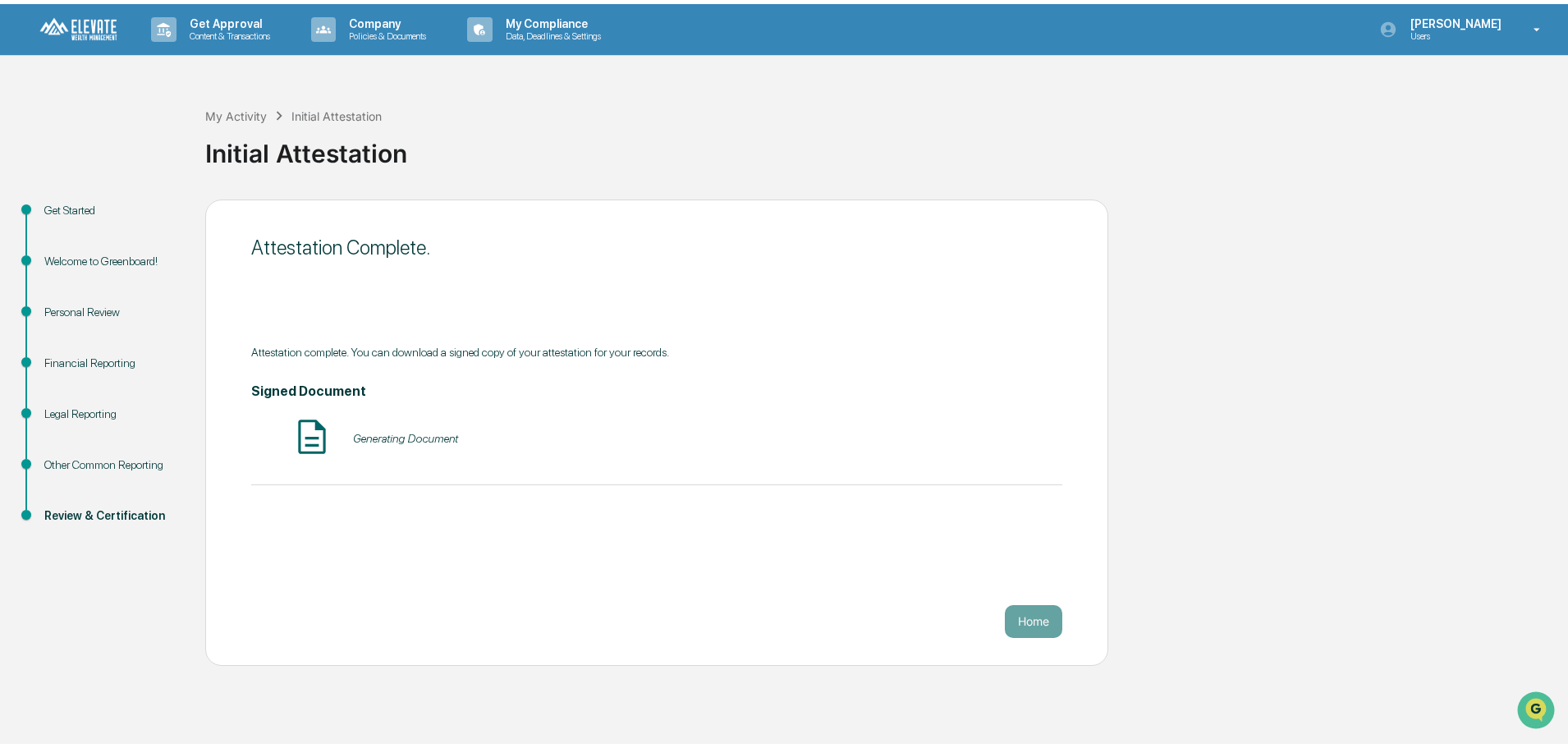
scroll to position [0, 0]
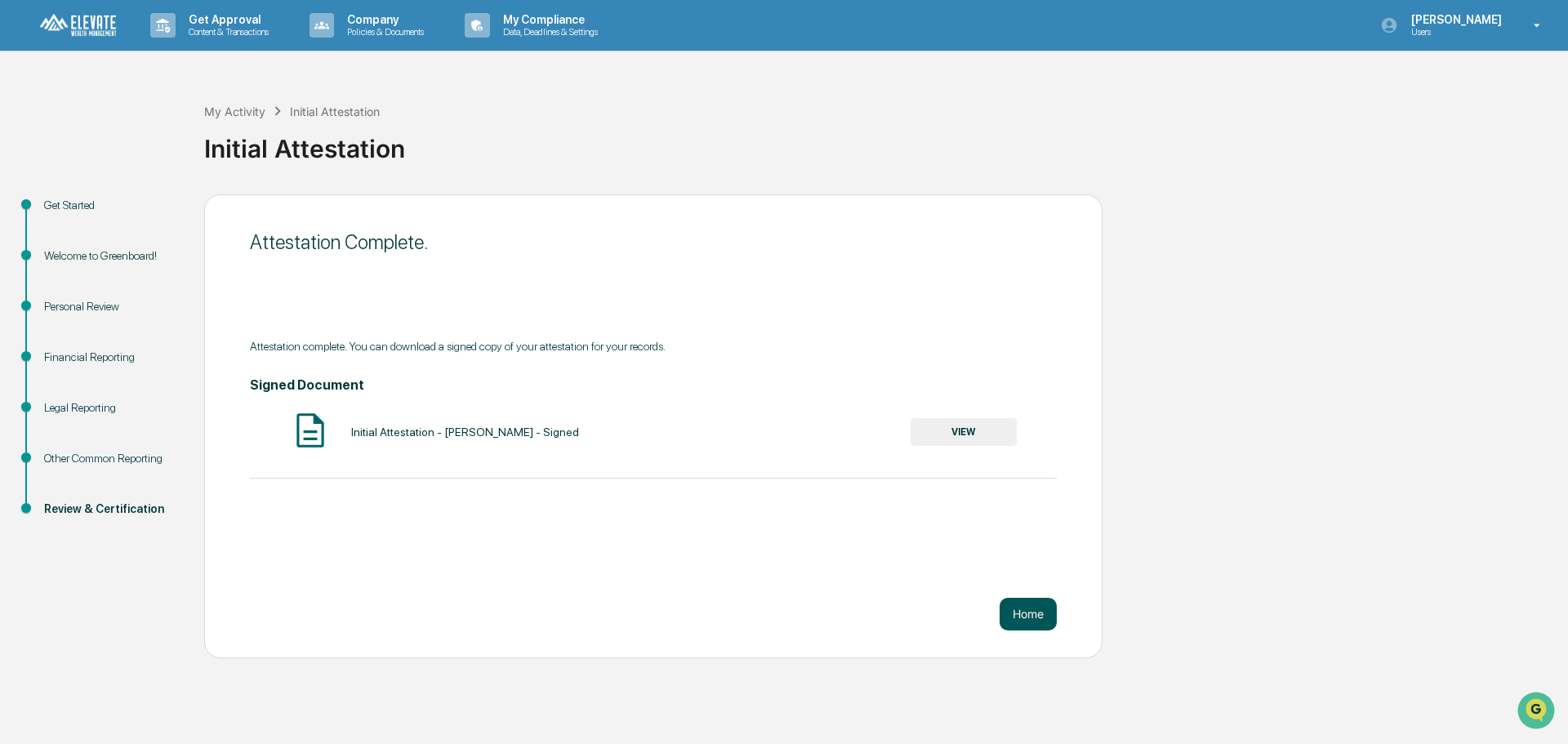
click at [1027, 612] on button "Home" at bounding box center [1028, 613] width 57 height 32
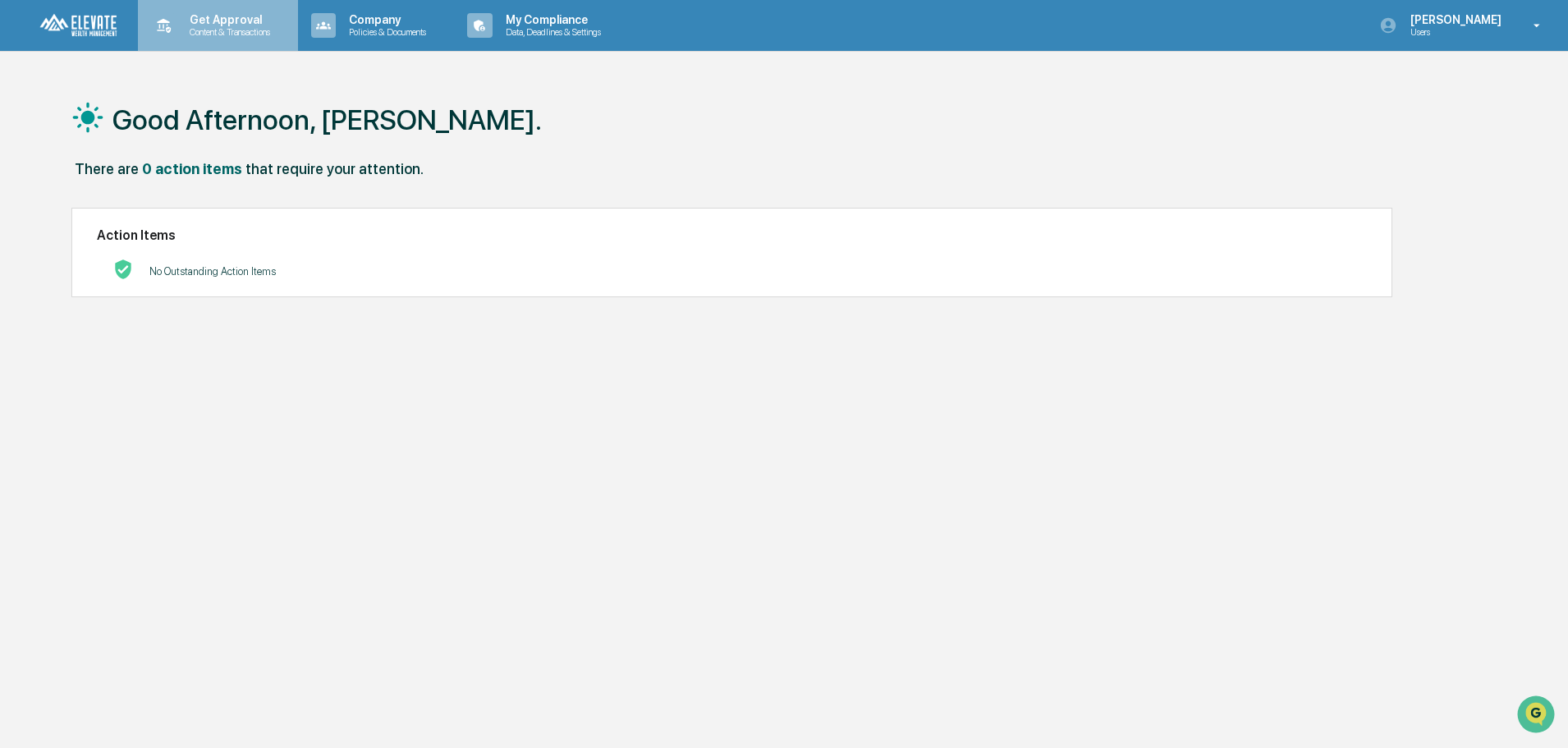
click at [218, 28] on p "Content & Transactions" at bounding box center [227, 32] width 102 height 12
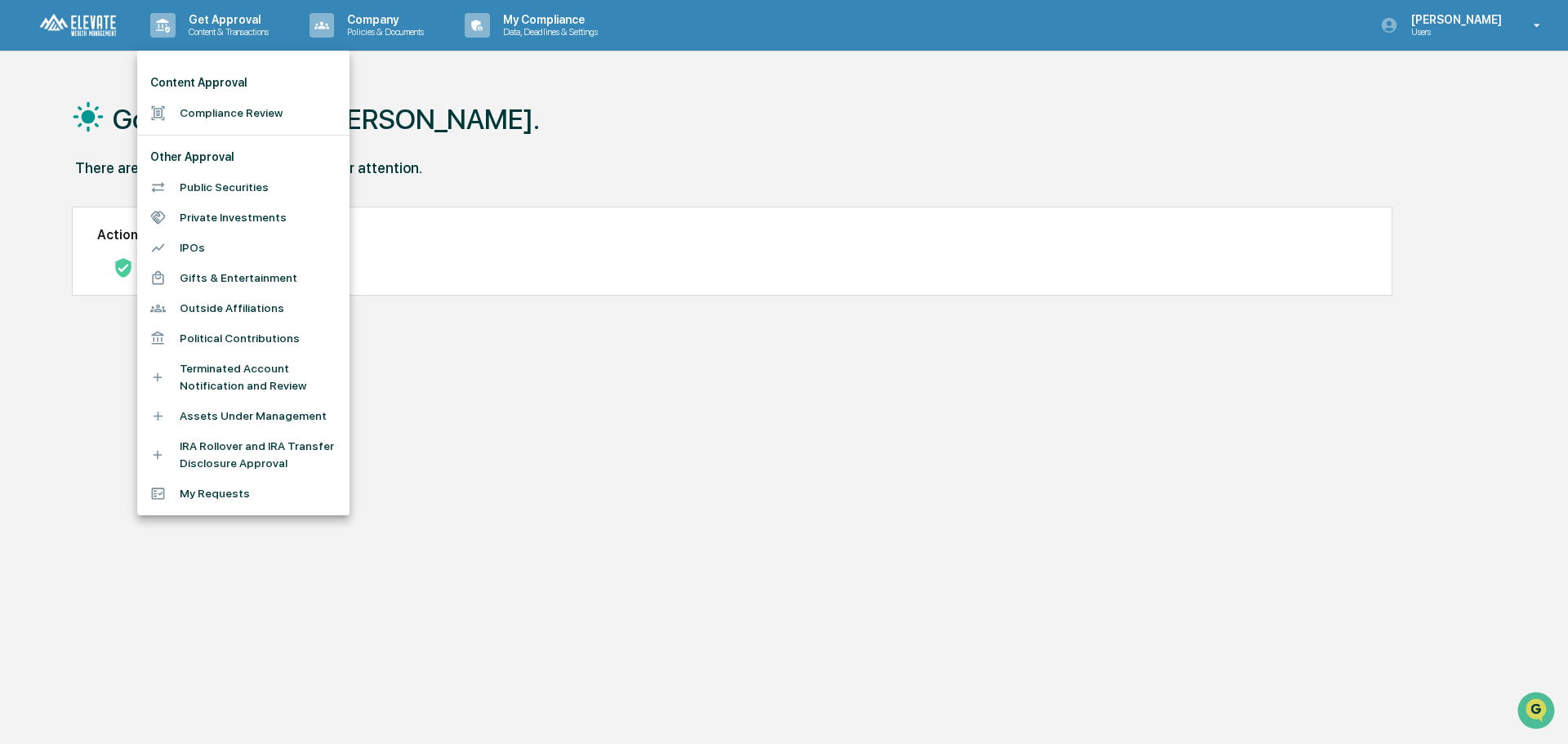
click at [566, 455] on div at bounding box center [784, 372] width 1568 height 744
